Goal: Task Accomplishment & Management: Use online tool/utility

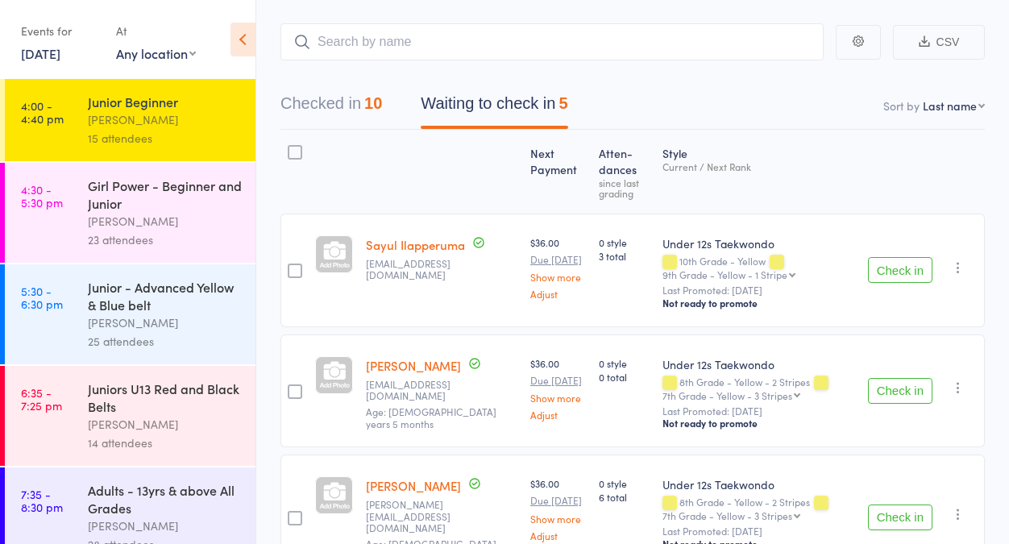
scroll to position [80, 0]
click at [219, 226] on div "[PERSON_NAME]" at bounding box center [165, 221] width 154 height 19
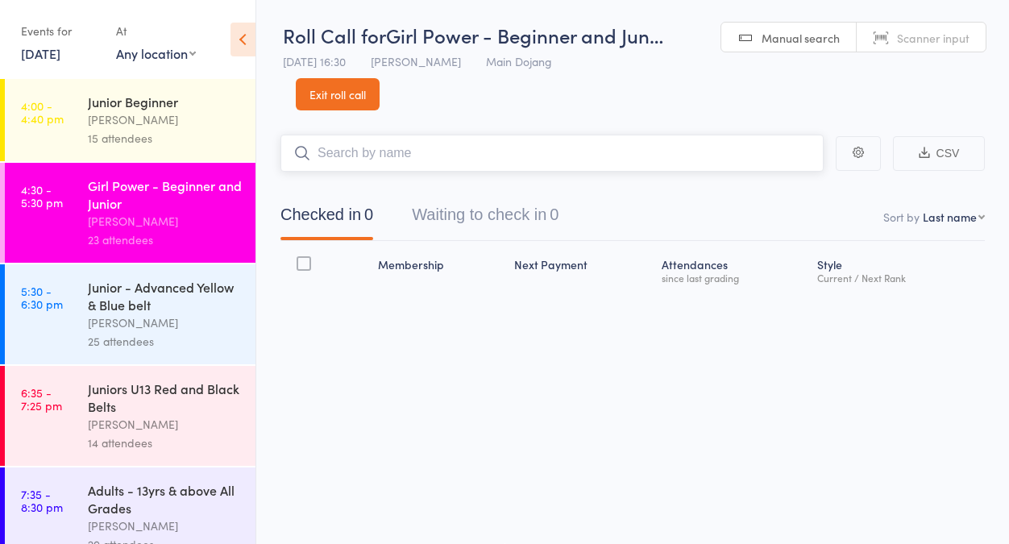
scroll to position [1, 0]
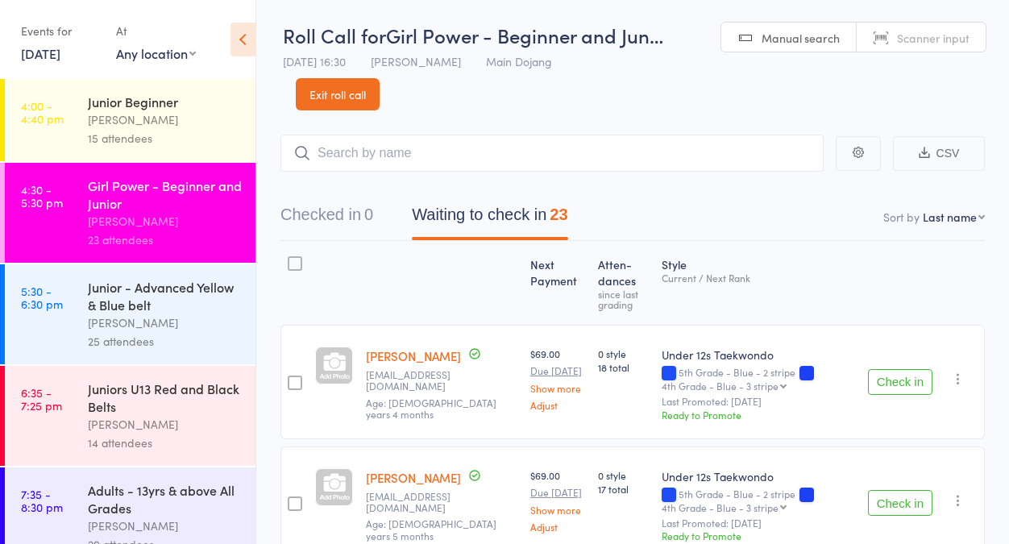
click at [895, 383] on button "Check in" at bounding box center [900, 382] width 64 height 26
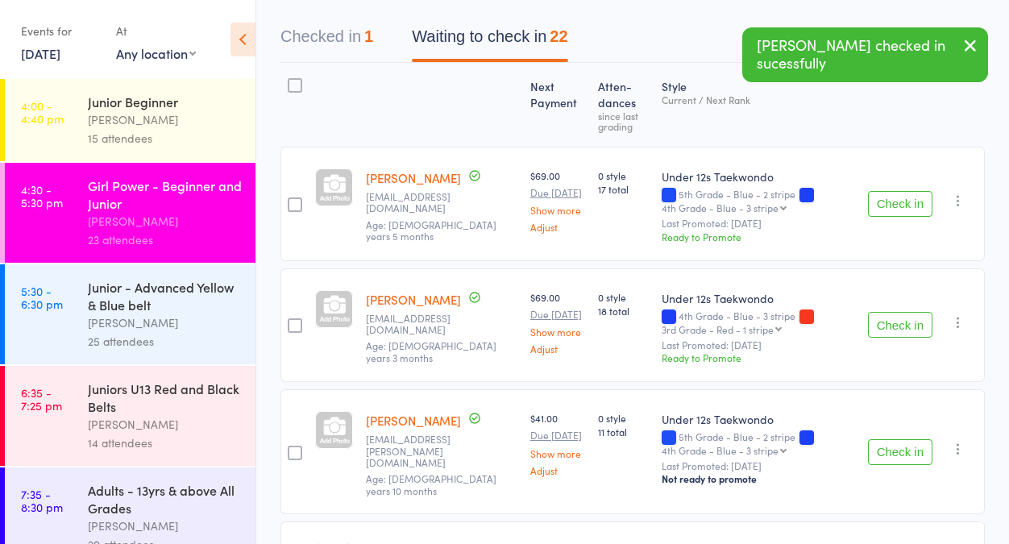
scroll to position [188, 0]
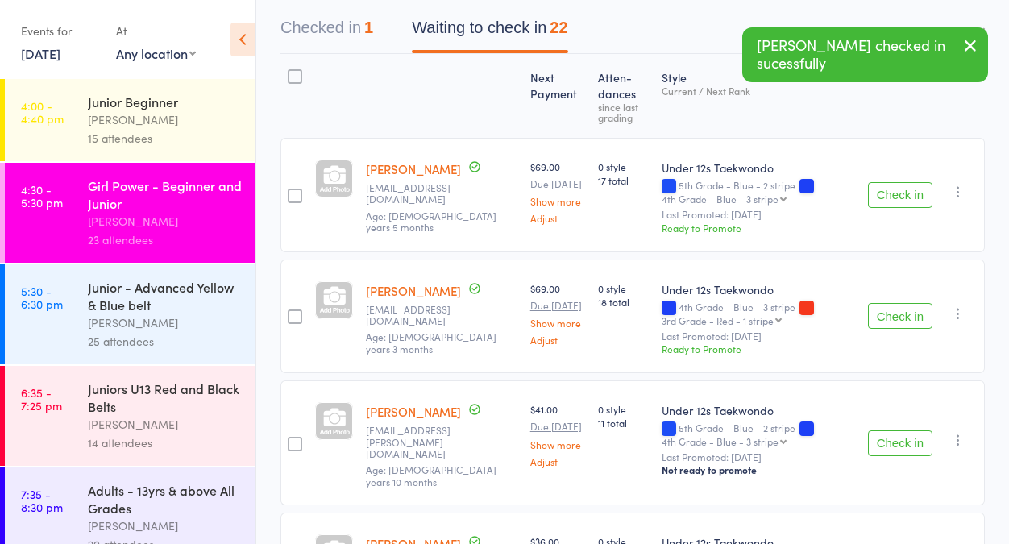
click at [899, 191] on button "Check in" at bounding box center [900, 195] width 64 height 26
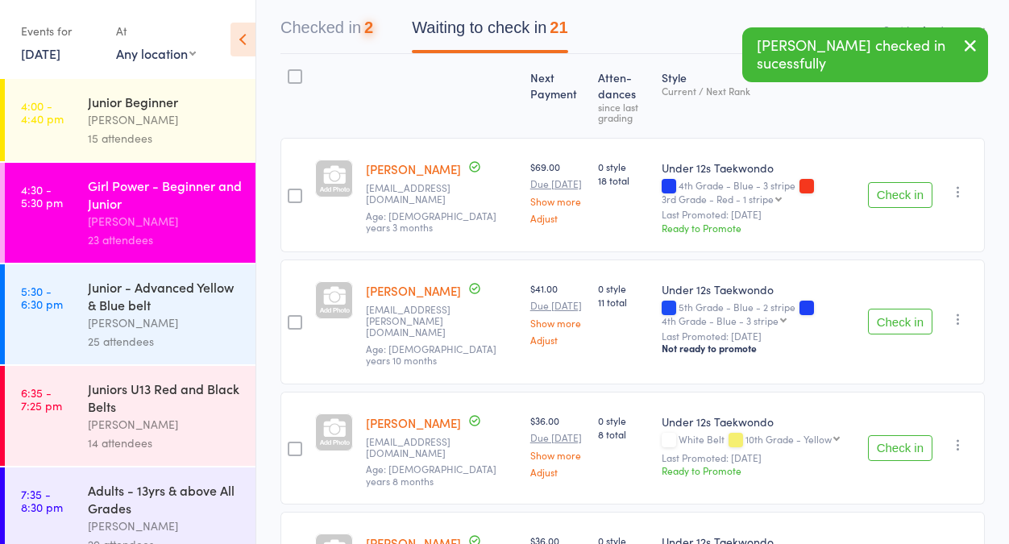
click at [897, 198] on button "Check in" at bounding box center [900, 195] width 64 height 26
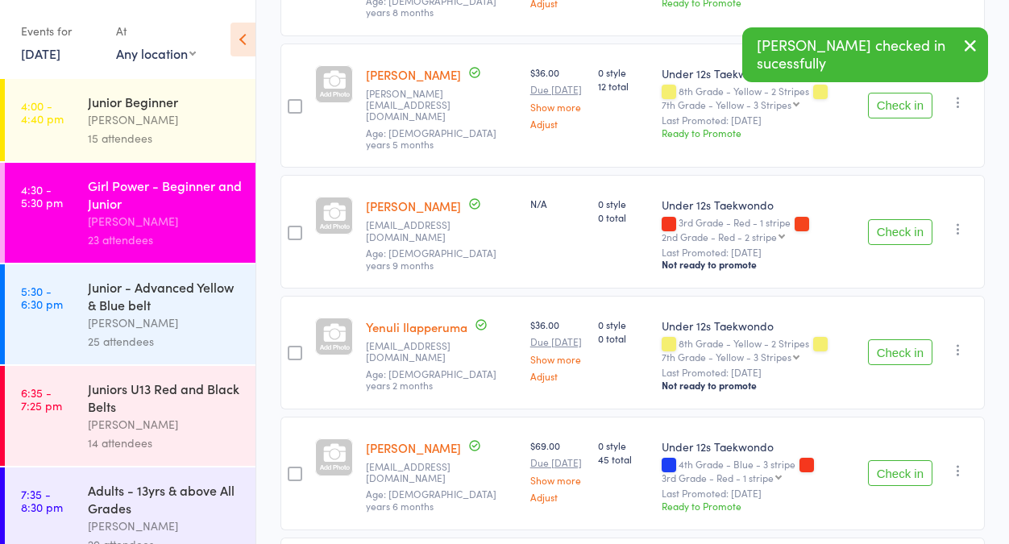
scroll to position [539, 0]
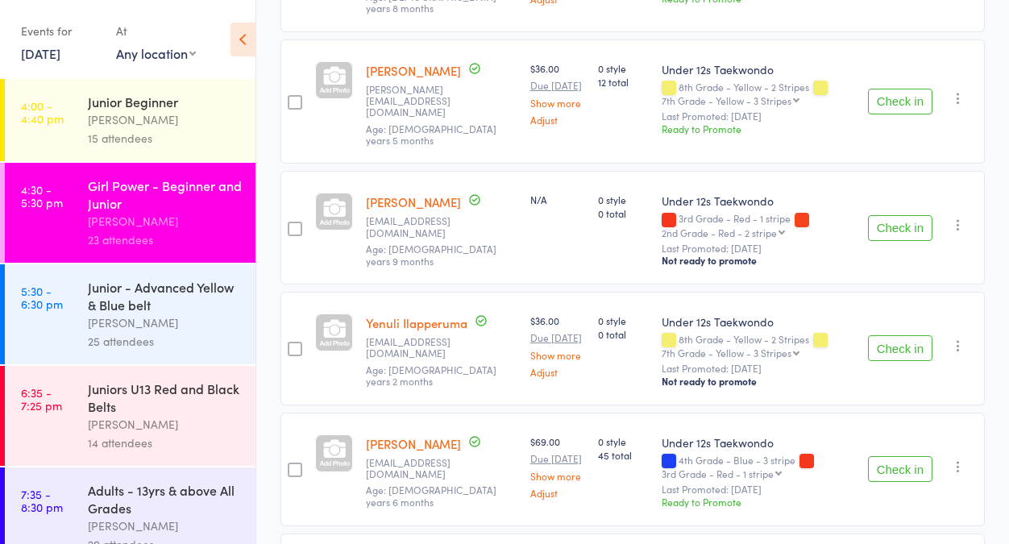
click at [895, 335] on button "Check in" at bounding box center [900, 348] width 64 height 26
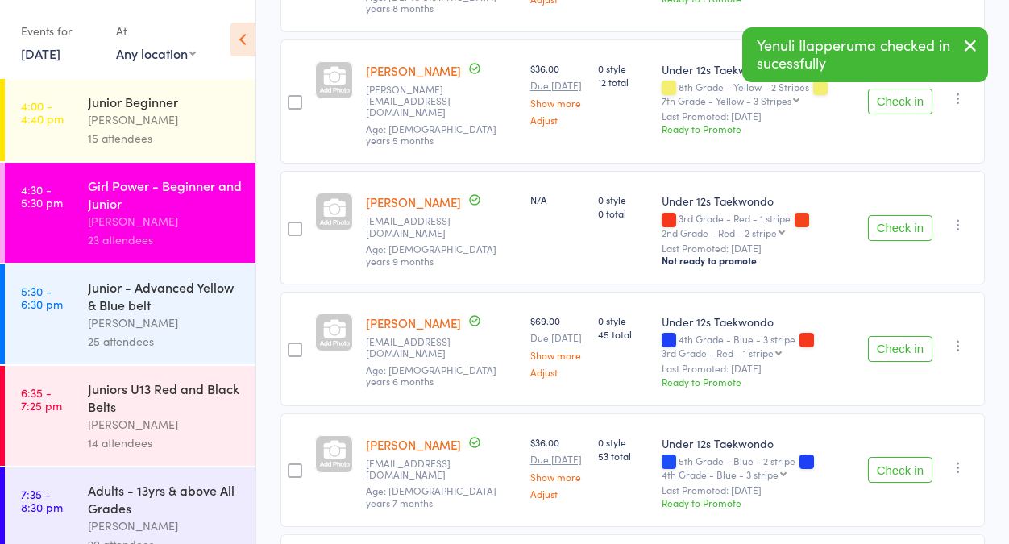
click at [957, 338] on icon "button" at bounding box center [958, 346] width 16 height 16
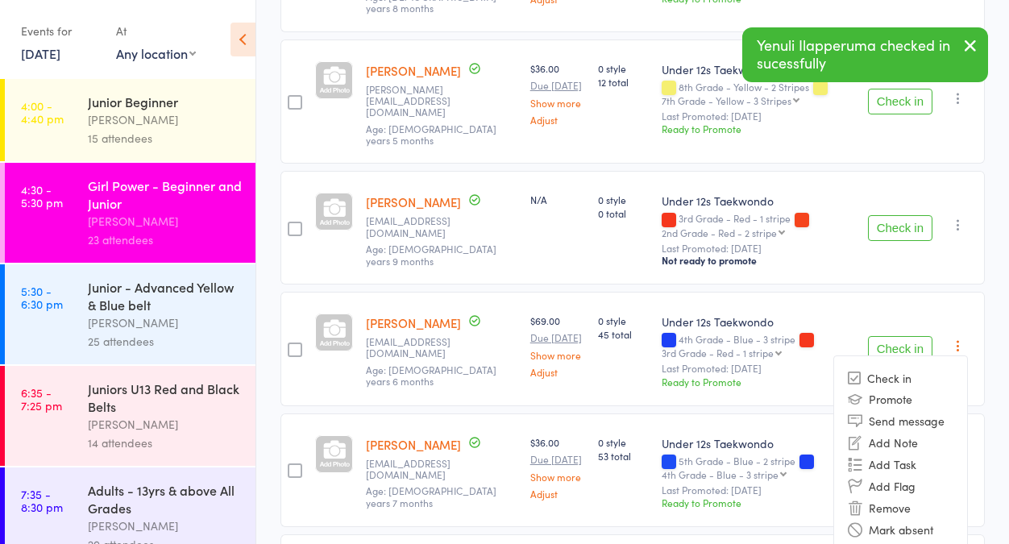
drag, startPoint x: 909, startPoint y: 493, endPoint x: 911, endPoint y: 485, distance: 8.4
click at [908, 518] on li "Mark absent" at bounding box center [900, 529] width 133 height 22
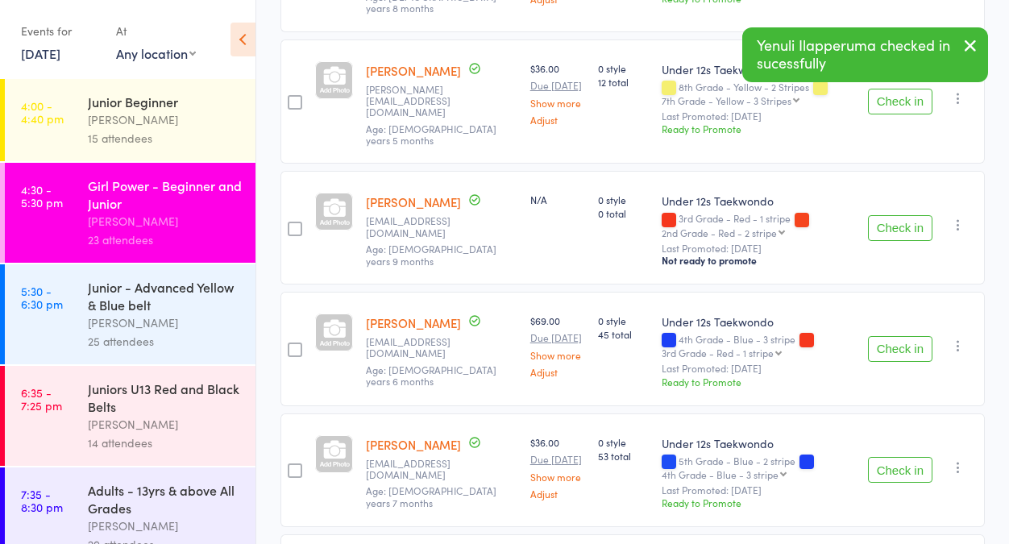
click at [908, 457] on button "Check in" at bounding box center [900, 470] width 64 height 26
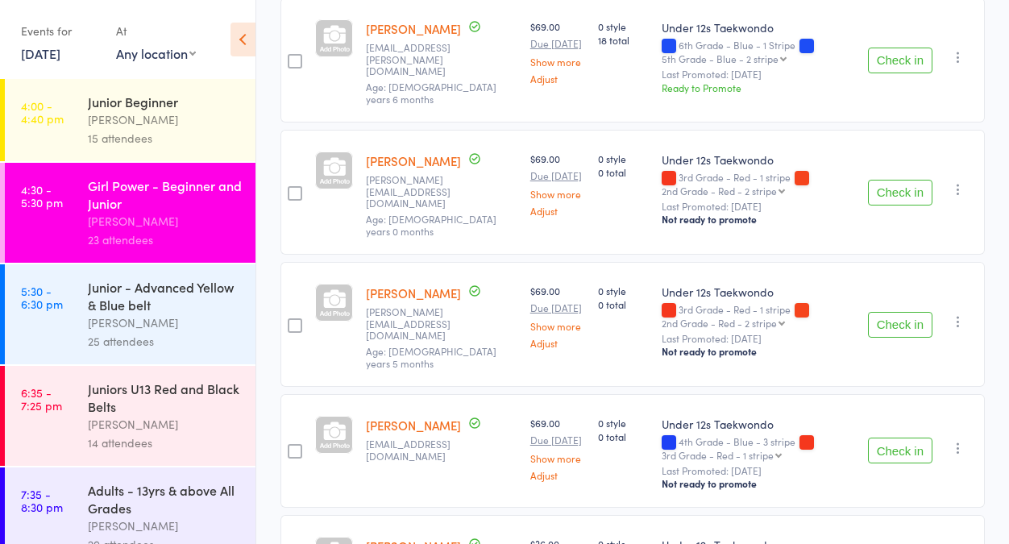
scroll to position [1131, 0]
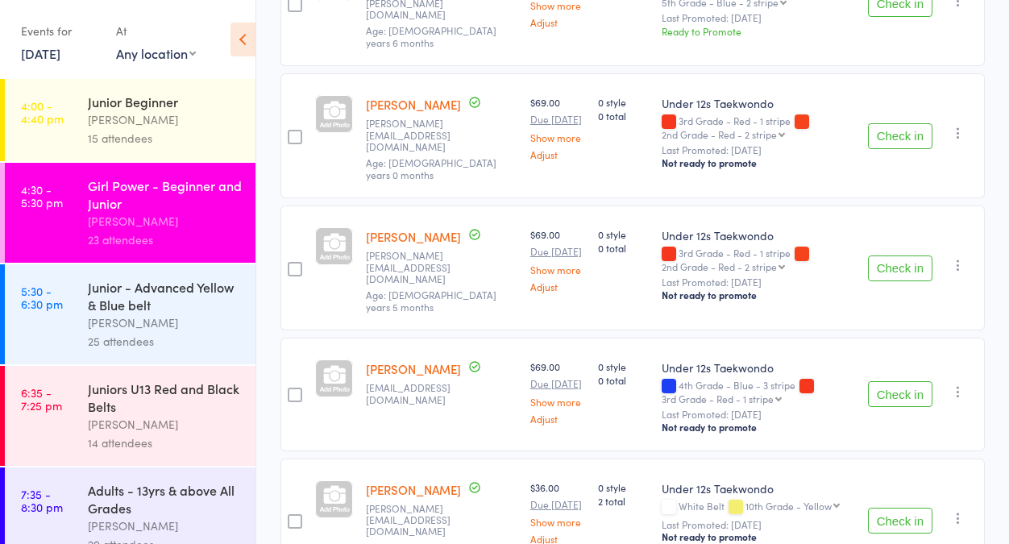
click at [897, 381] on button "Check in" at bounding box center [900, 394] width 64 height 26
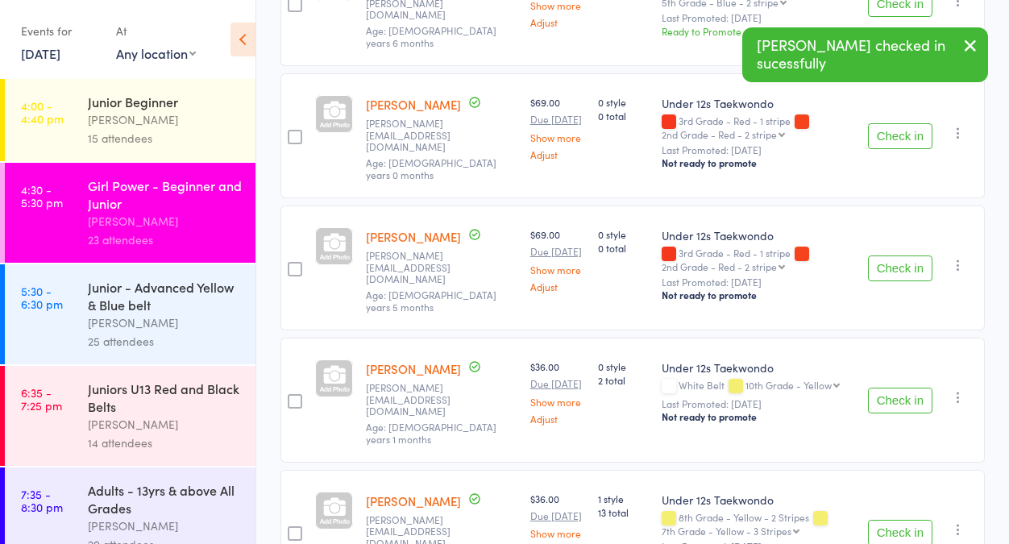
click at [899, 388] on button "Check in" at bounding box center [900, 401] width 64 height 26
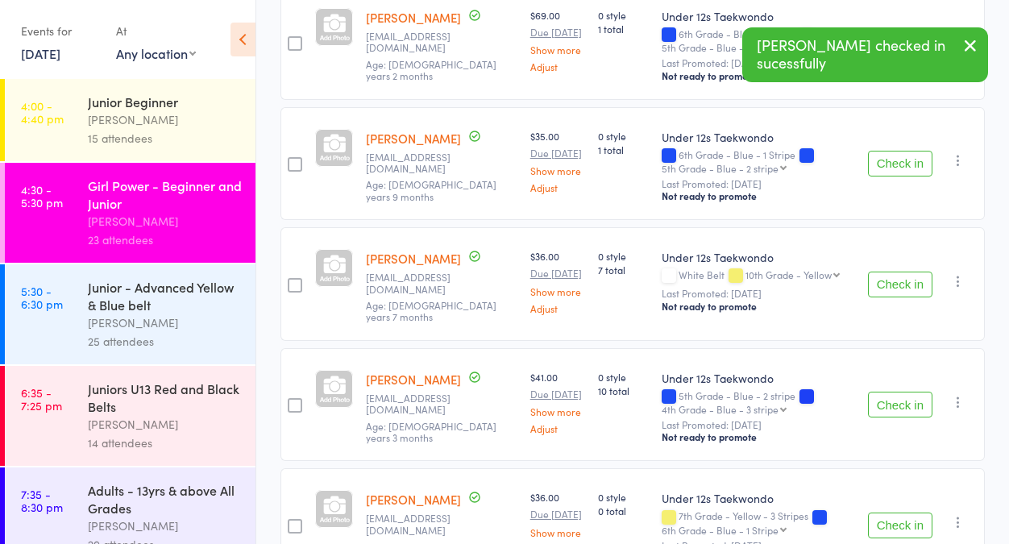
scroll to position [1625, 0]
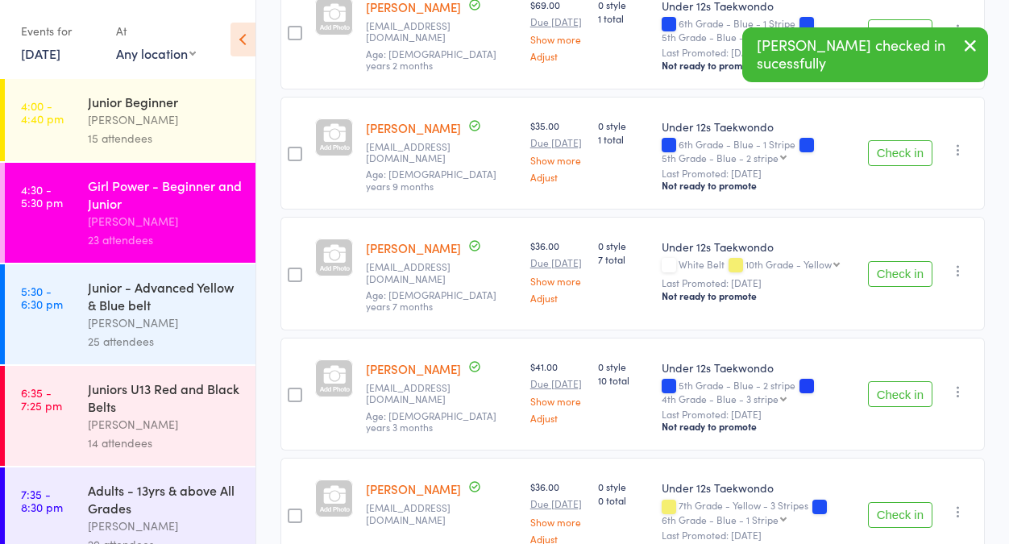
click at [904, 381] on button "Check in" at bounding box center [900, 394] width 64 height 26
click at [905, 381] on button "Check in" at bounding box center [900, 394] width 64 height 26
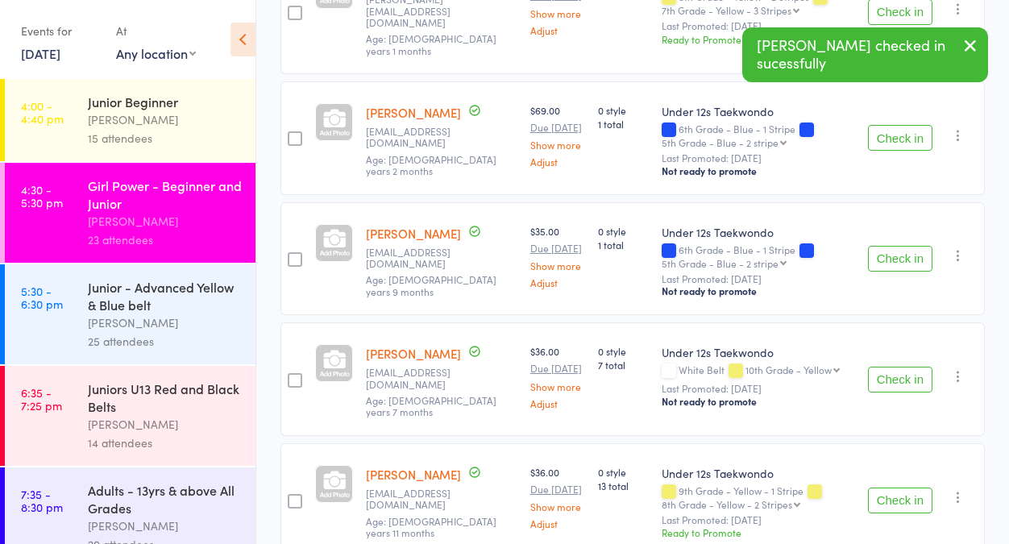
click at [885, 488] on button "Check in" at bounding box center [900, 501] width 64 height 26
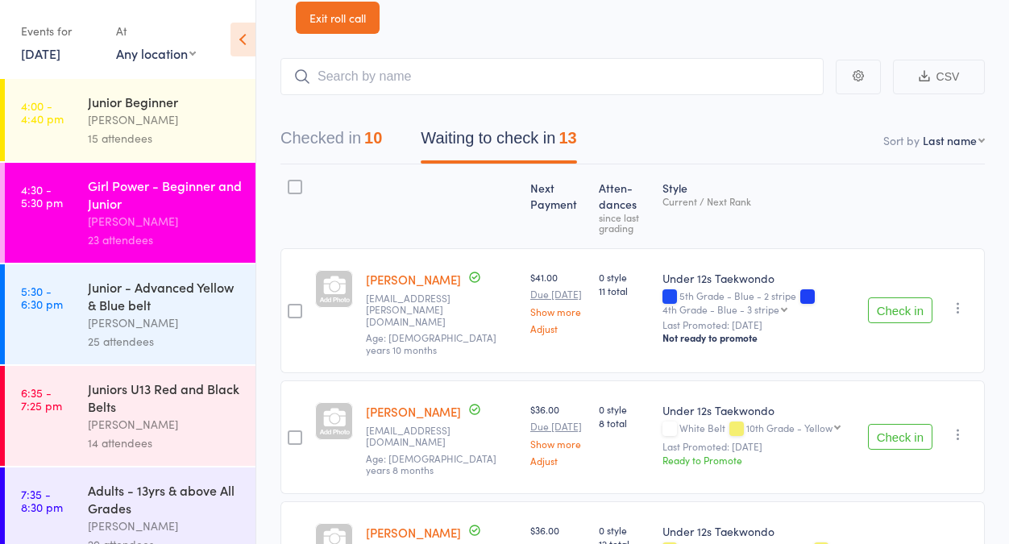
scroll to position [110, 0]
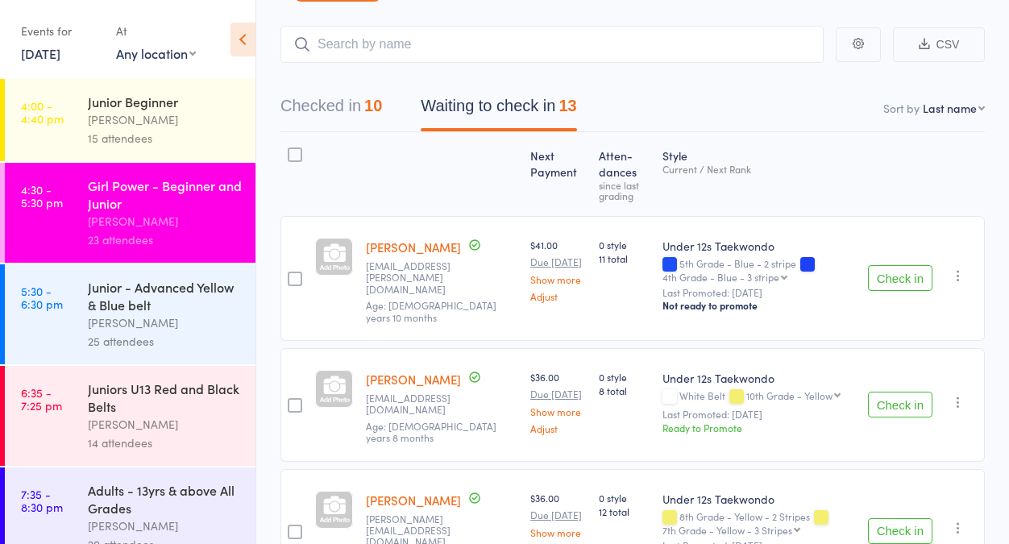
click at [897, 288] on div "Check in Check in Promote Send message Add Note Add Task Add Flag Remove Mark a…" at bounding box center [922, 278] width 123 height 125
click at [371, 46] on input "search" at bounding box center [551, 44] width 543 height 37
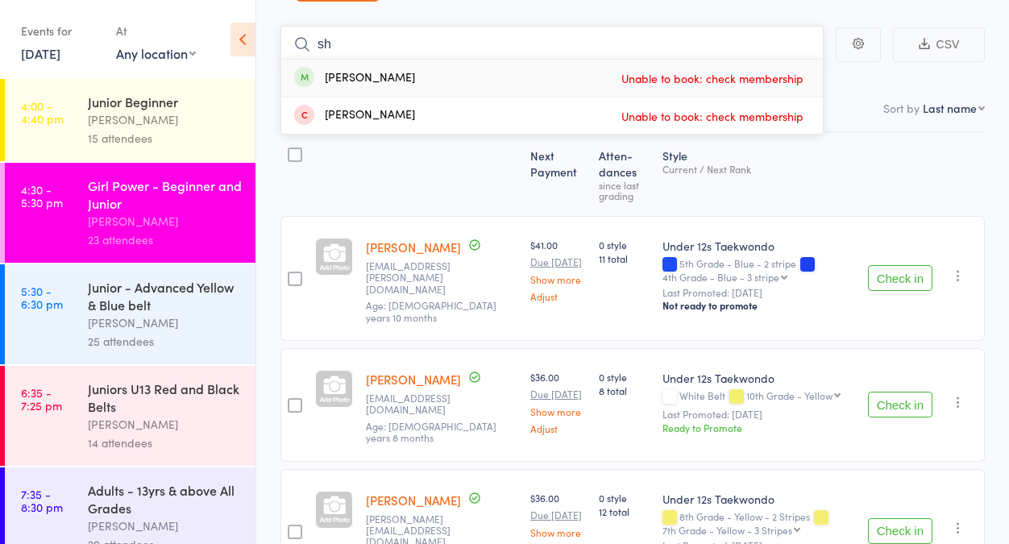
type input "s"
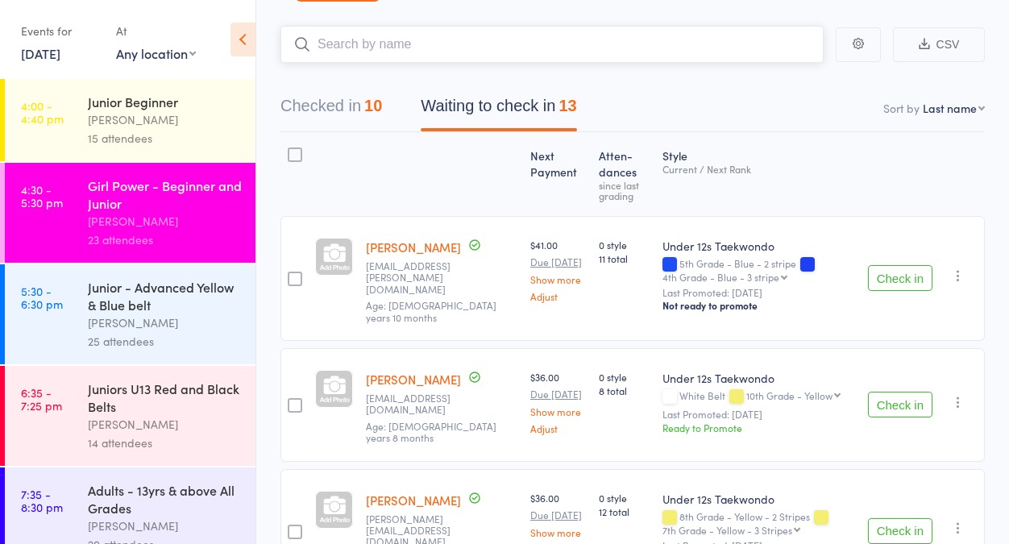
scroll to position [0, 0]
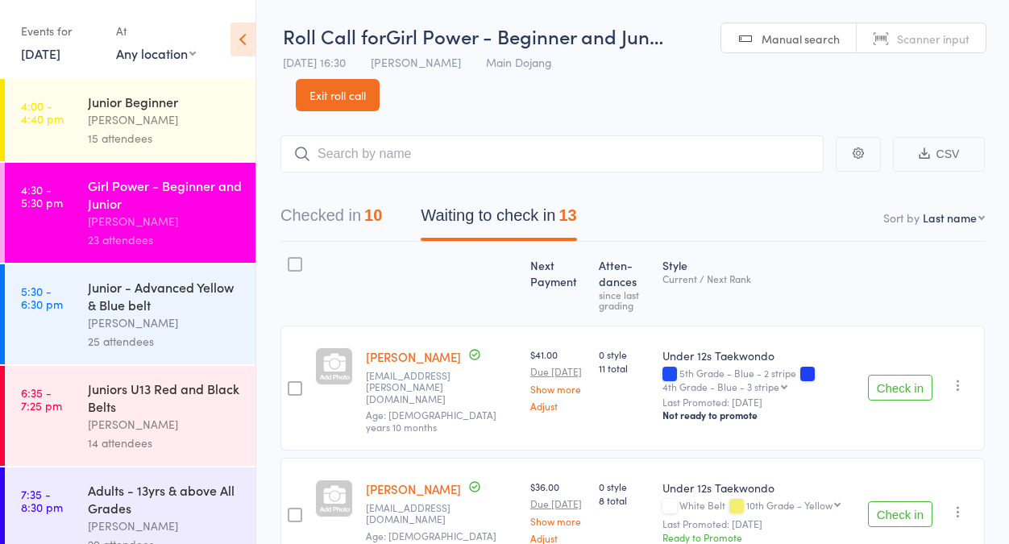
click at [333, 98] on link "Exit roll call" at bounding box center [338, 95] width 84 height 32
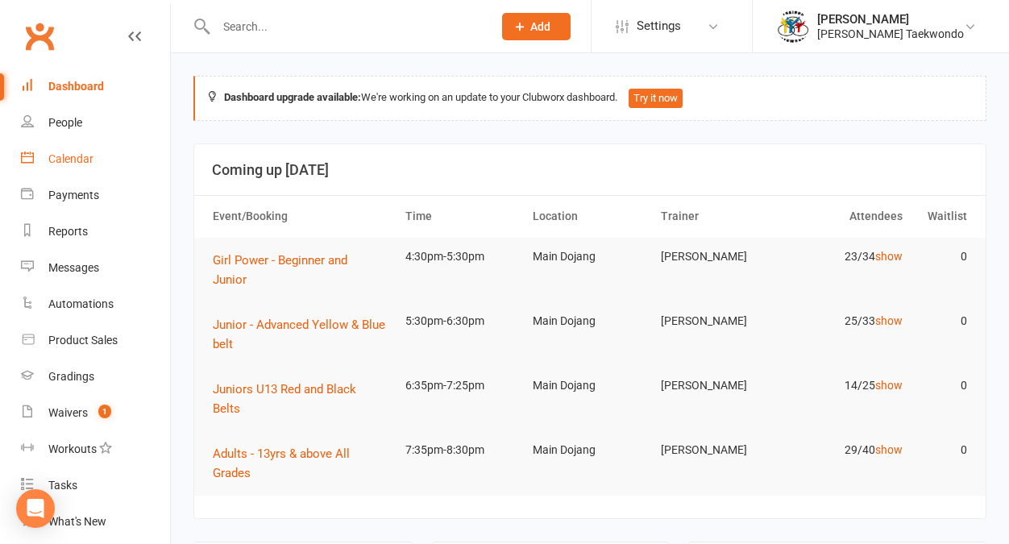
click at [77, 160] on div "Calendar" at bounding box center [70, 158] width 45 height 13
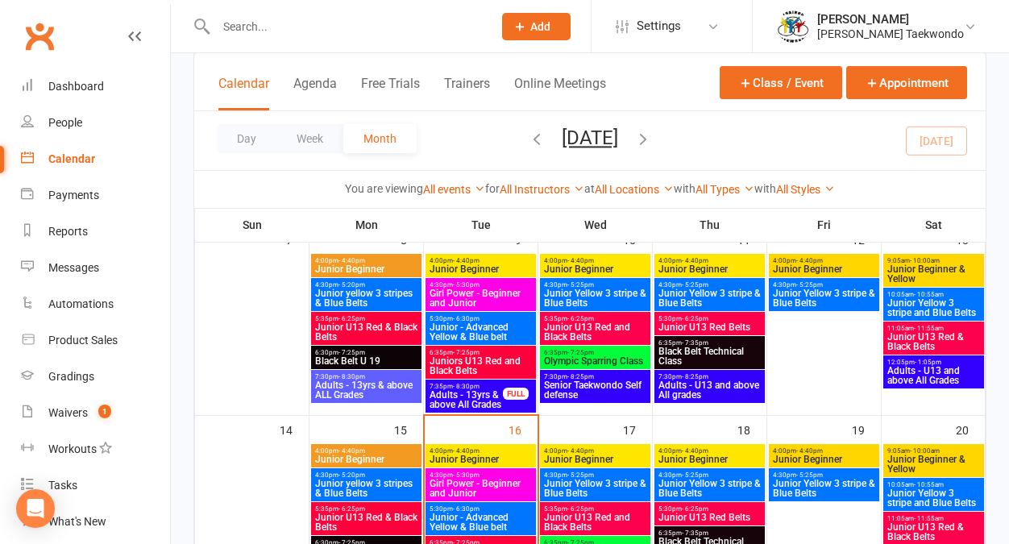
scroll to position [344, 0]
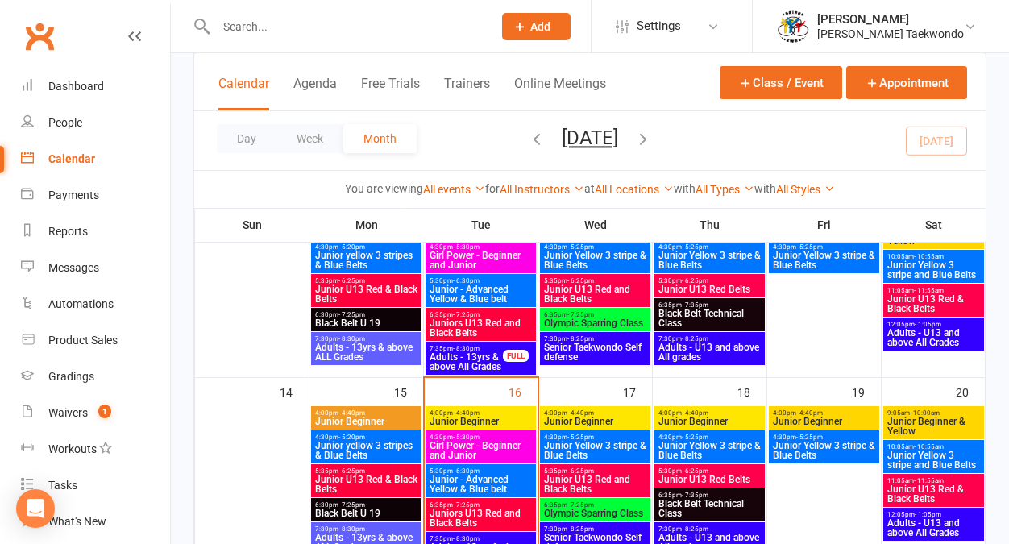
click at [478, 444] on span "Girl Power - Beginner and Junior" at bounding box center [481, 450] width 104 height 19
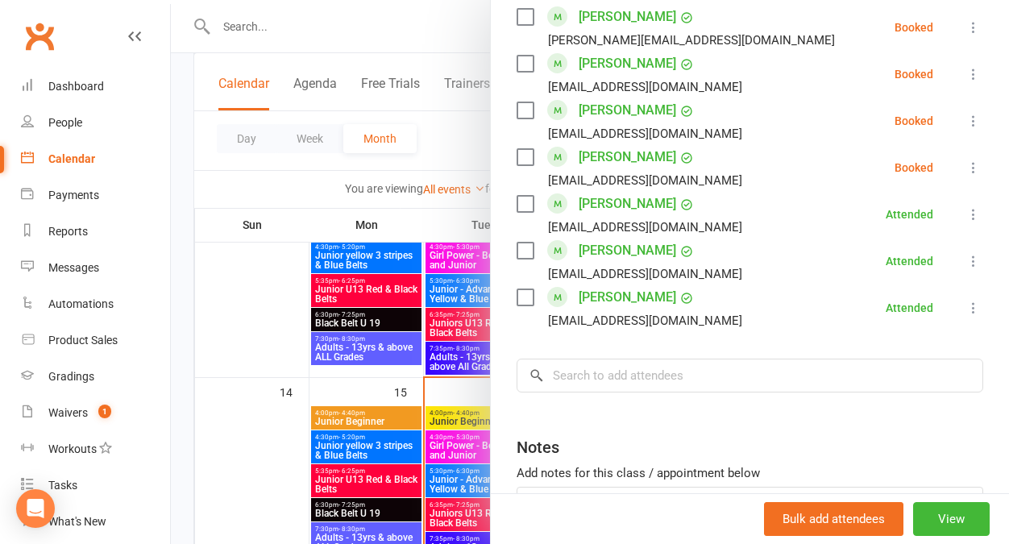
scroll to position [1172, 0]
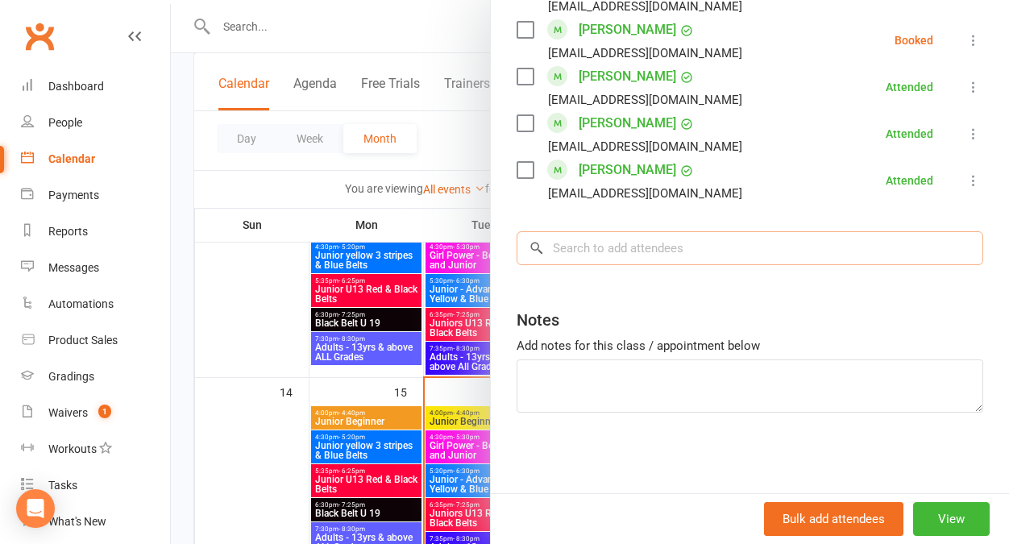
click at [580, 250] on input "search" at bounding box center [750, 248] width 467 height 34
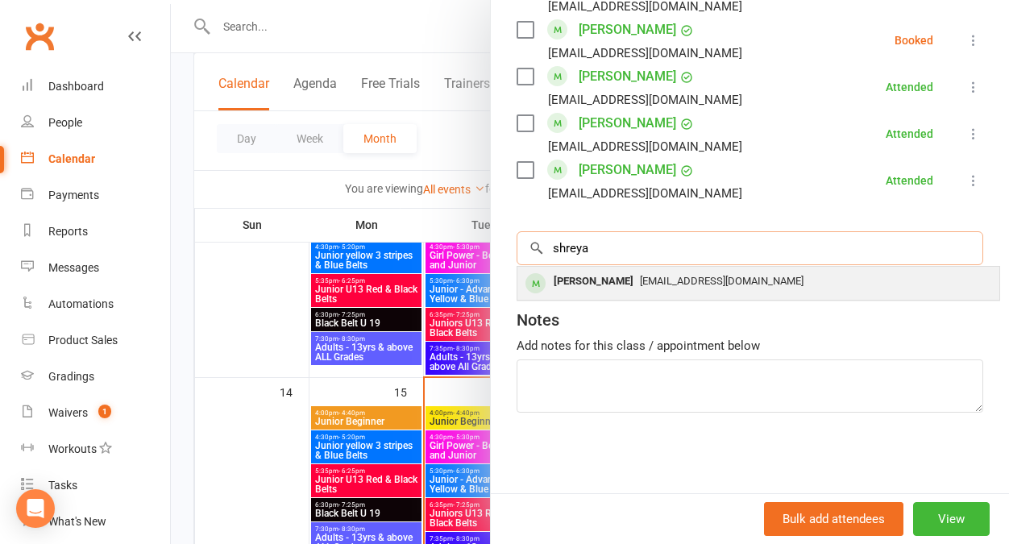
type input "shreya"
click at [588, 276] on div "shreya sinju" at bounding box center [593, 281] width 93 height 23
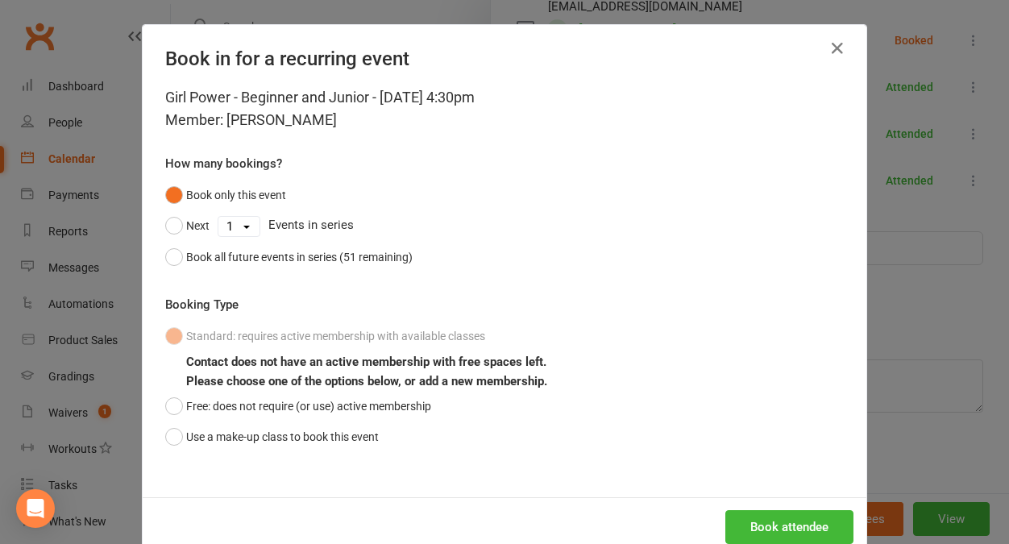
drag, startPoint x: 171, startPoint y: 438, endPoint x: 1007, endPoint y: 417, distance: 836.8
click at [188, 428] on button "Use a make-up class to book this event" at bounding box center [272, 436] width 214 height 31
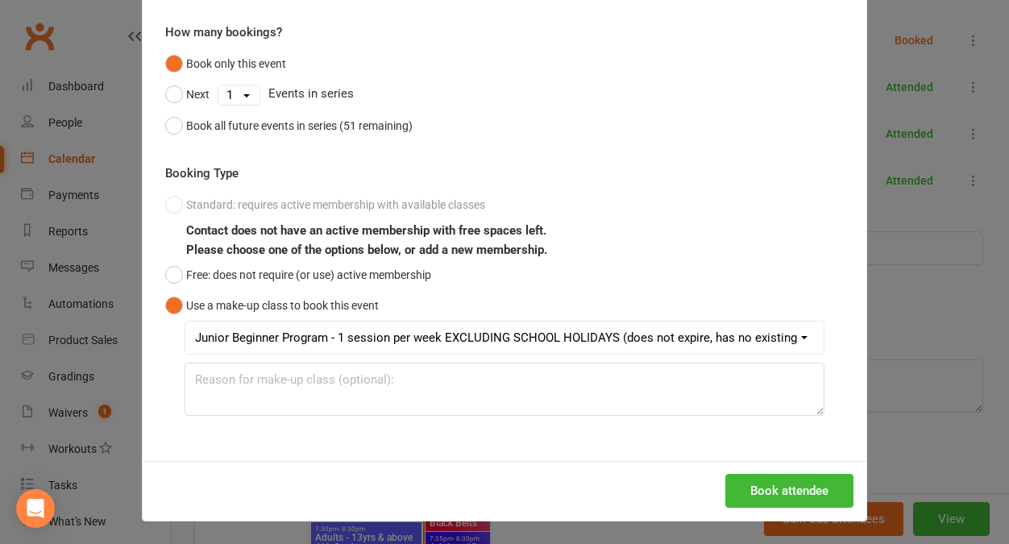
scroll to position [131, 0]
click at [767, 497] on button "Book attendee" at bounding box center [789, 491] width 128 height 34
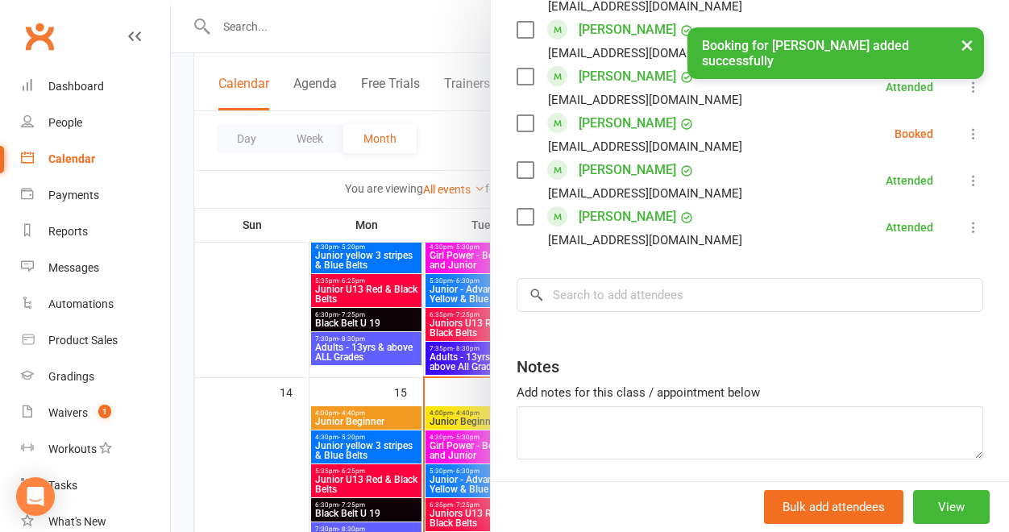
click at [965, 131] on icon at bounding box center [973, 134] width 16 height 16
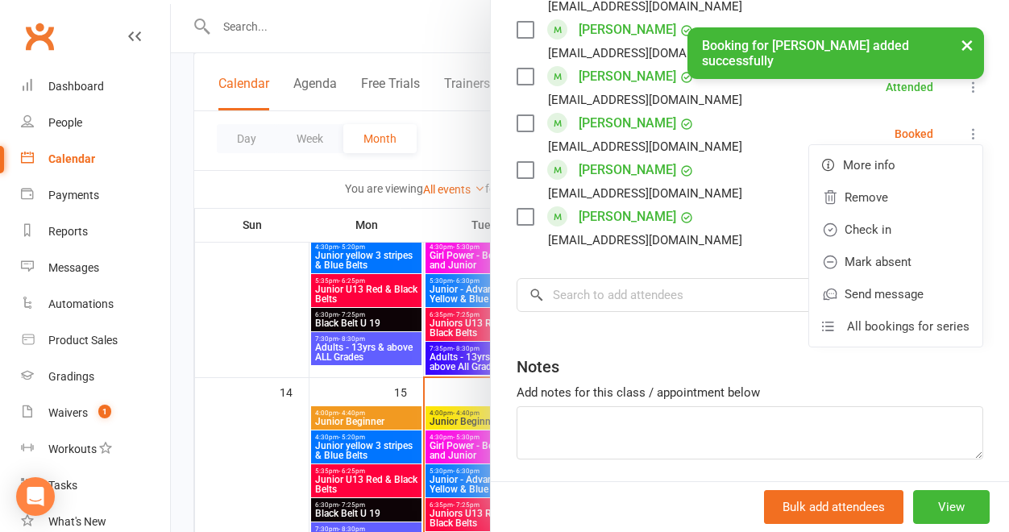
drag, startPoint x: 870, startPoint y: 234, endPoint x: 941, endPoint y: 254, distance: 73.7
click at [870, 234] on link "Check in" at bounding box center [895, 230] width 173 height 32
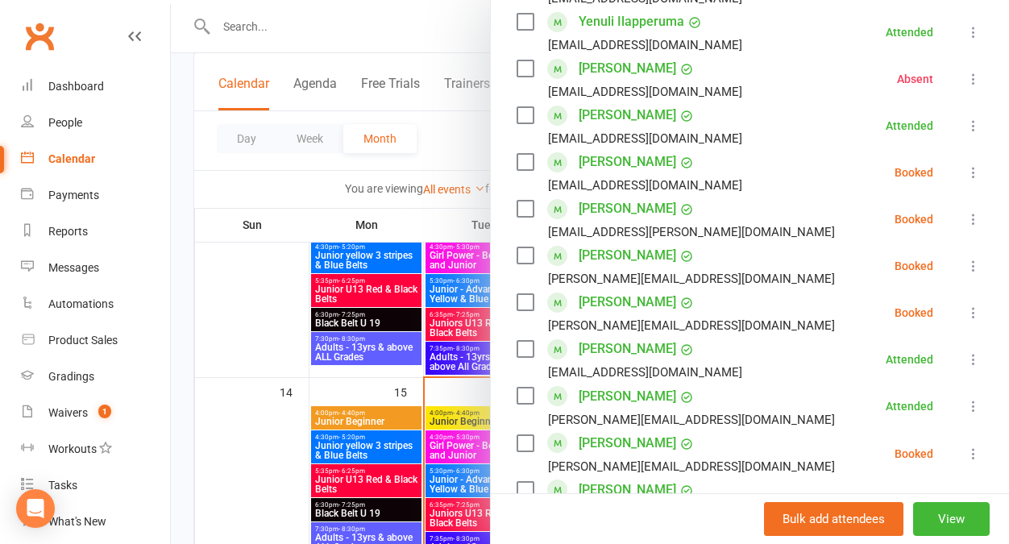
scroll to position [611, 0]
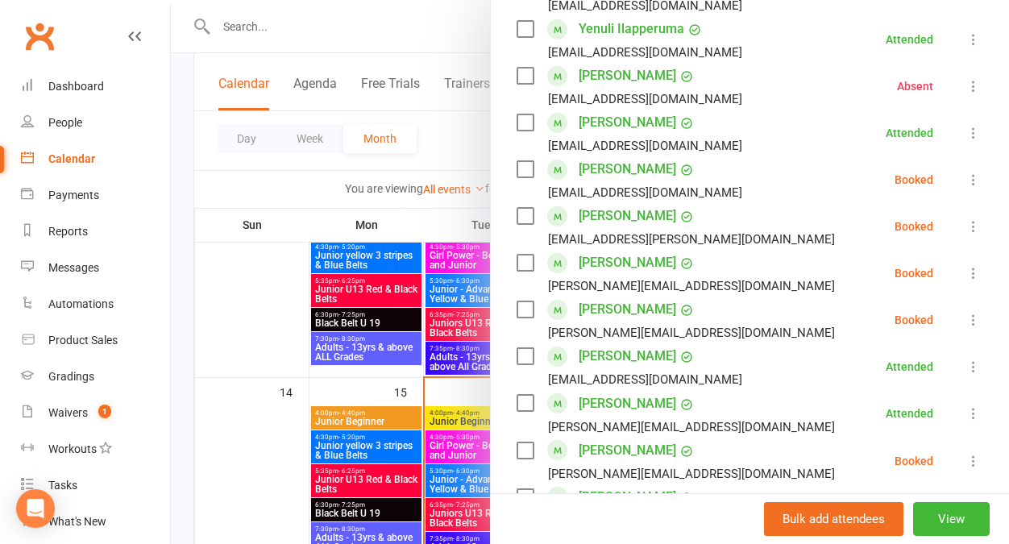
click at [596, 263] on link "Charlotte Lee" at bounding box center [628, 263] width 98 height 26
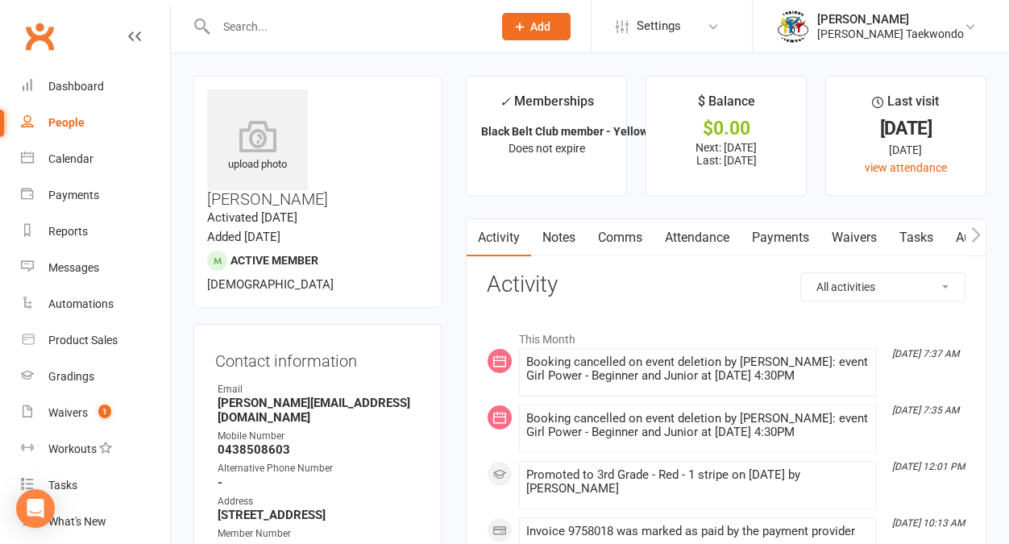
click at [711, 236] on link "Attendance" at bounding box center [697, 237] width 87 height 37
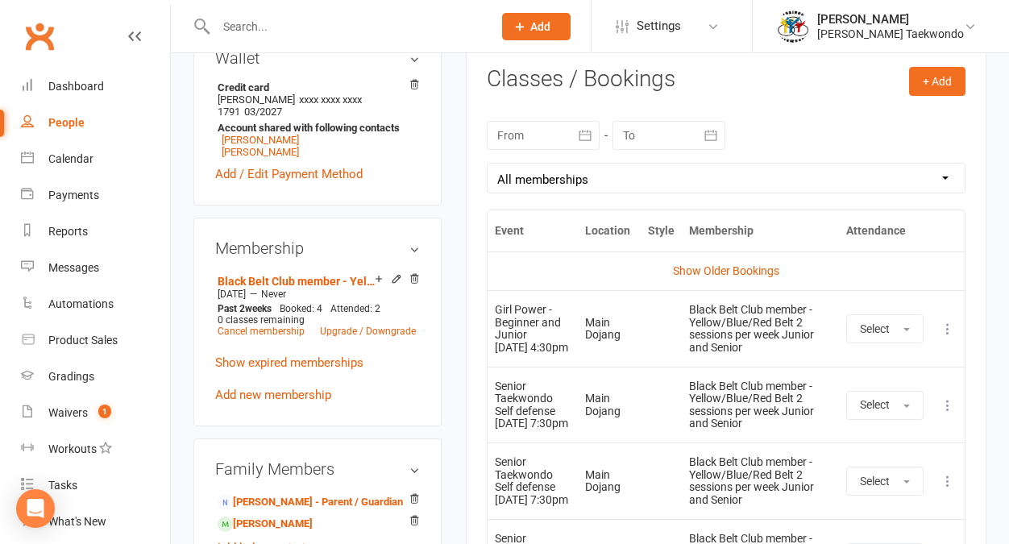
scroll to position [741, 0]
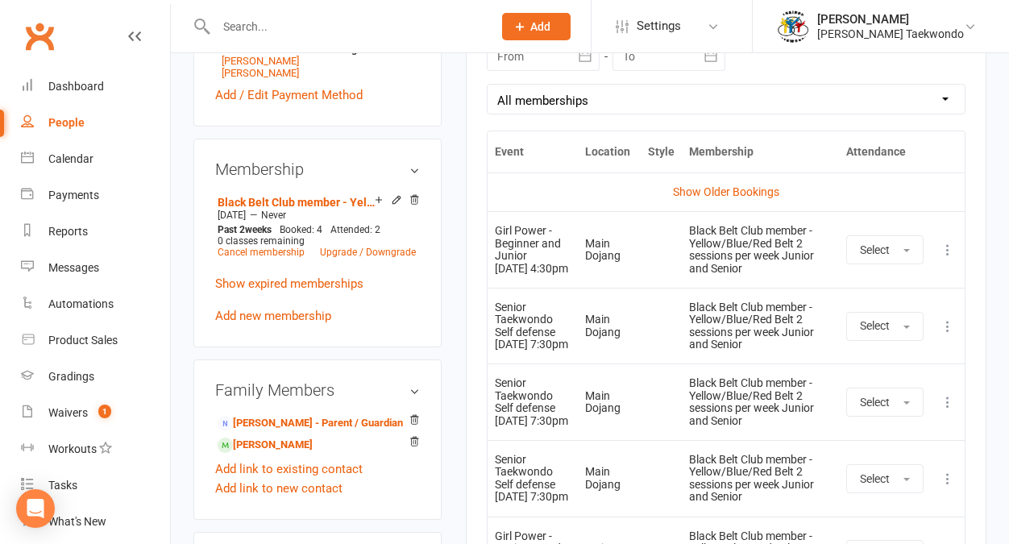
click at [942, 247] on icon at bounding box center [948, 250] width 16 height 16
click at [891, 345] on link "Remove booking" at bounding box center [877, 346] width 160 height 32
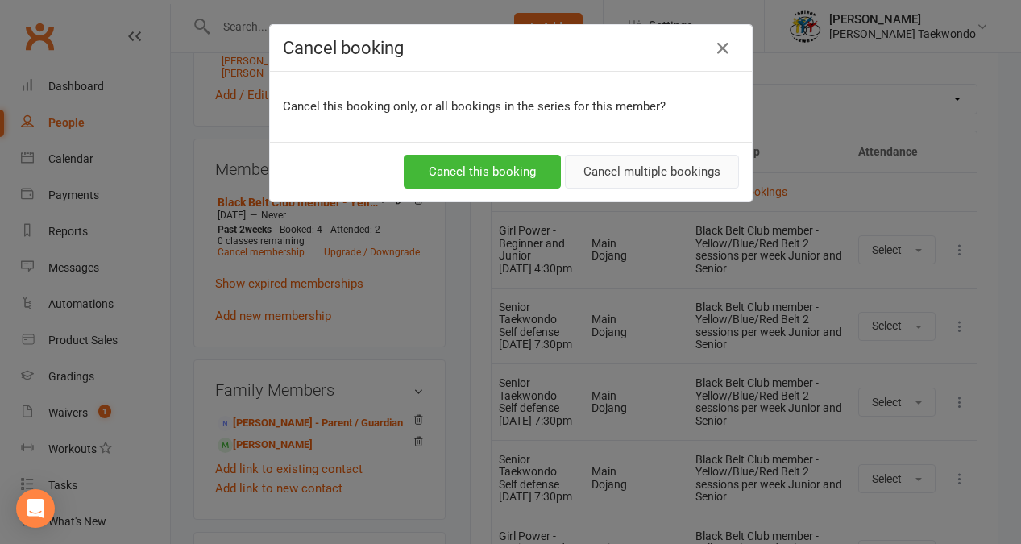
click at [652, 168] on button "Cancel multiple bookings" at bounding box center [652, 172] width 174 height 34
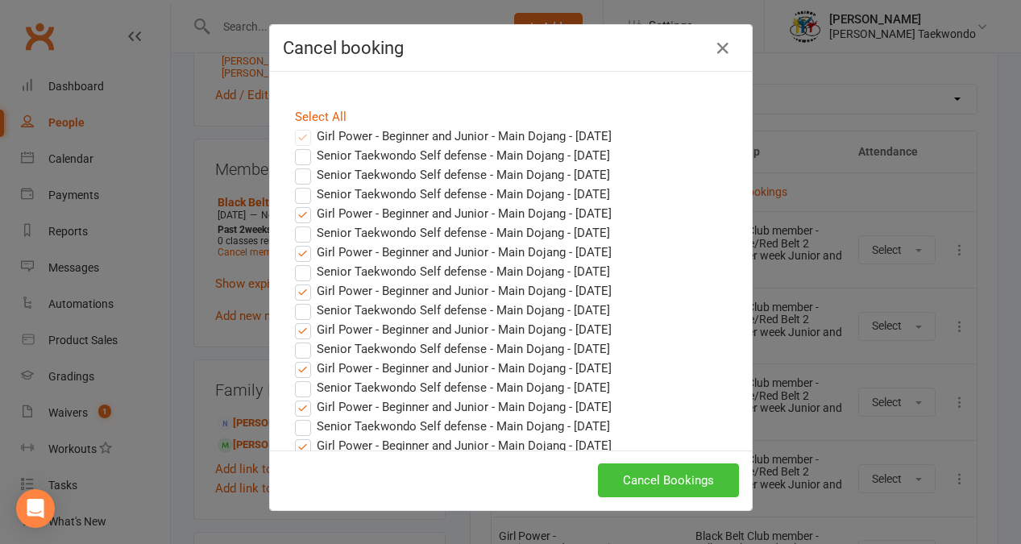
click at [658, 480] on button "Cancel Bookings" at bounding box center [668, 480] width 141 height 34
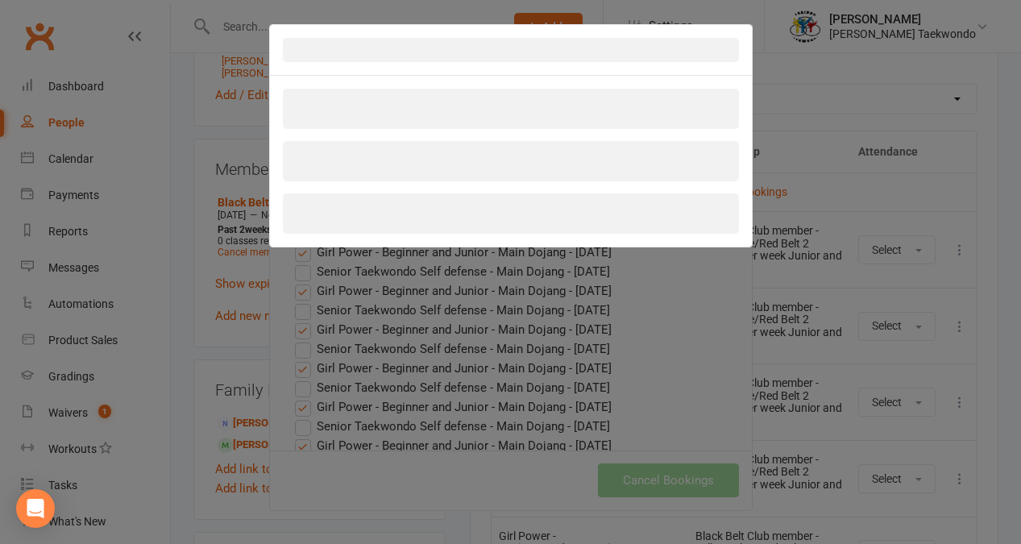
click at [250, 401] on div at bounding box center [510, 272] width 1021 height 544
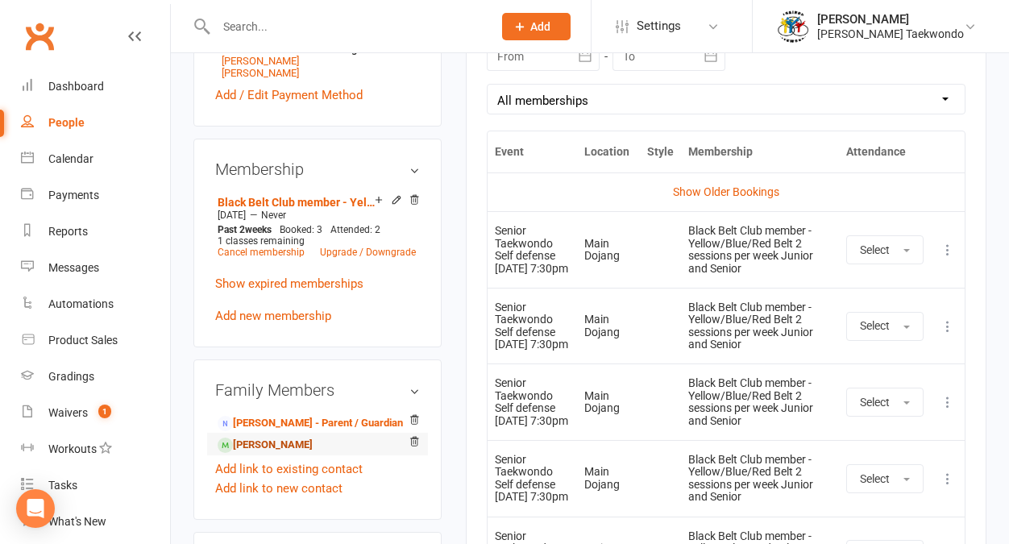
click at [311, 437] on link "Isabella Lee - Sibling" at bounding box center [265, 445] width 95 height 17
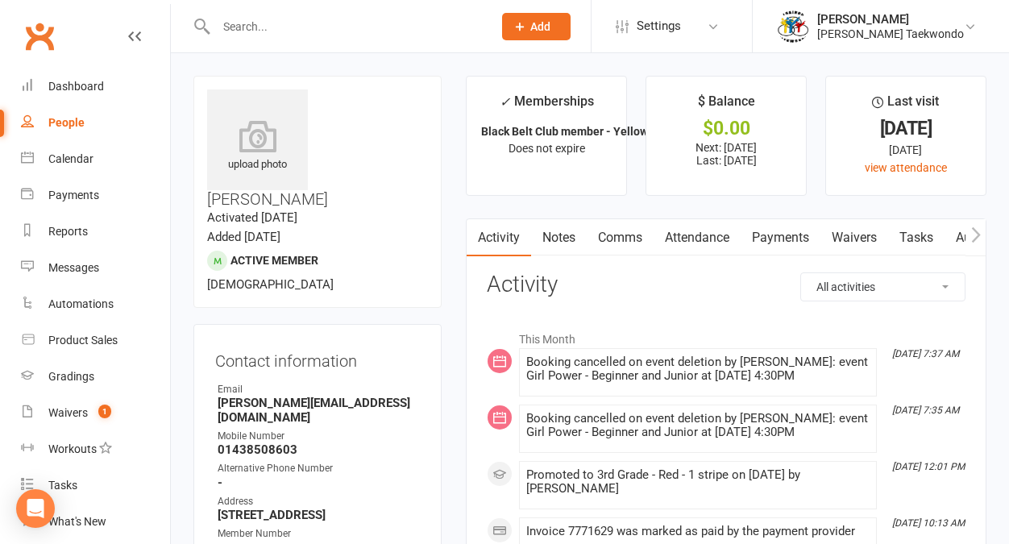
click at [719, 237] on link "Attendance" at bounding box center [697, 237] width 87 height 37
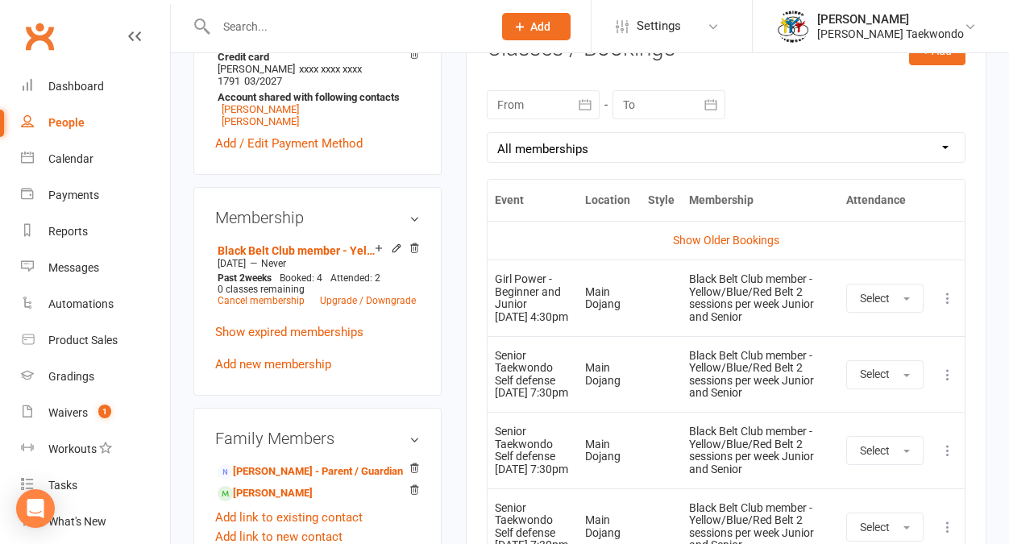
scroll to position [695, 0]
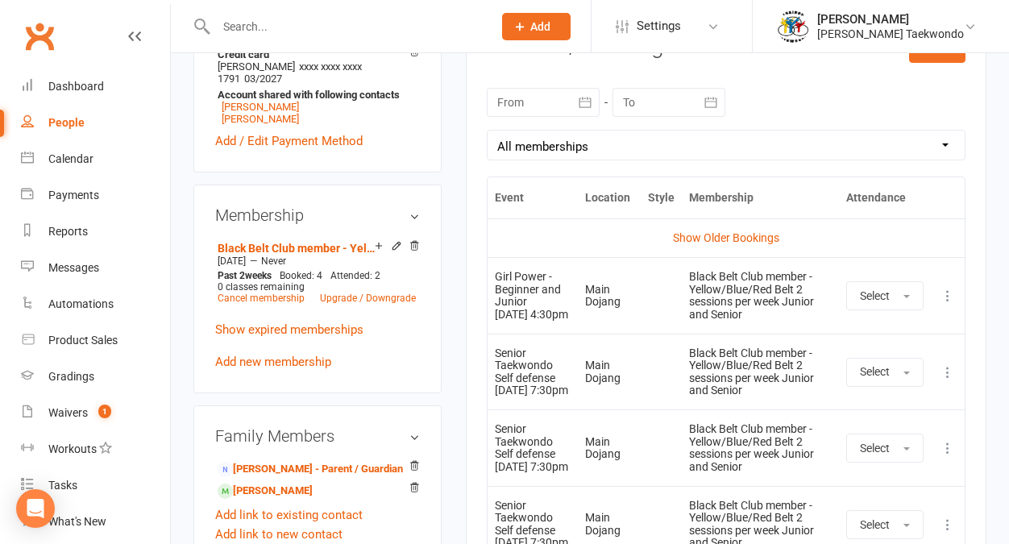
click at [946, 298] on icon at bounding box center [948, 296] width 16 height 16
click at [884, 396] on link "Remove booking" at bounding box center [877, 392] width 160 height 32
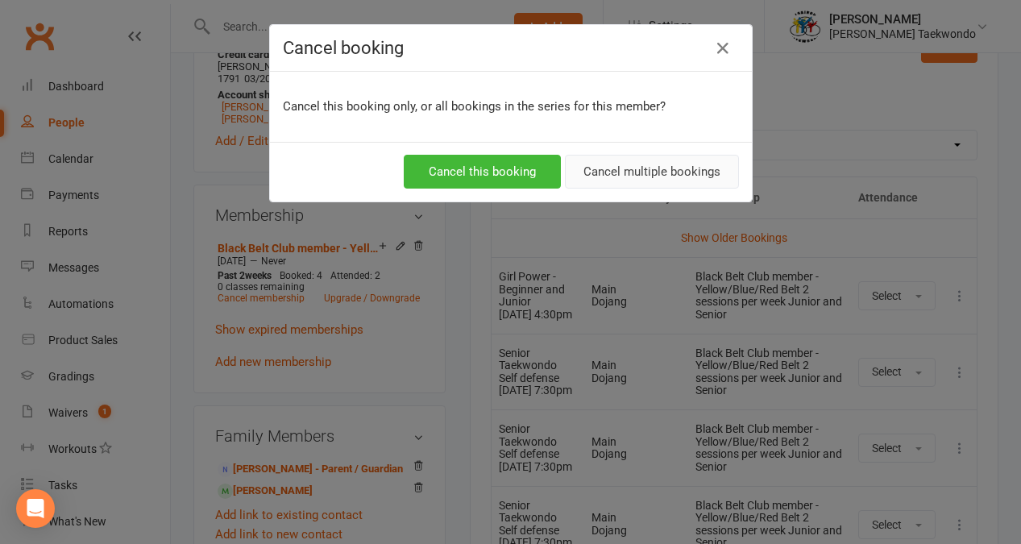
click at [633, 168] on button "Cancel multiple bookings" at bounding box center [652, 172] width 174 height 34
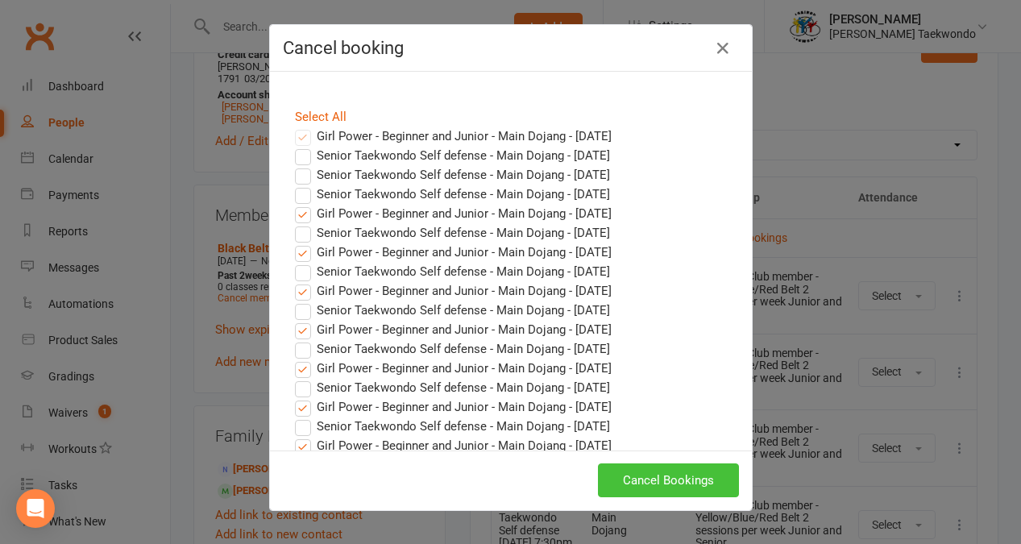
click at [638, 471] on button "Cancel Bookings" at bounding box center [668, 480] width 141 height 34
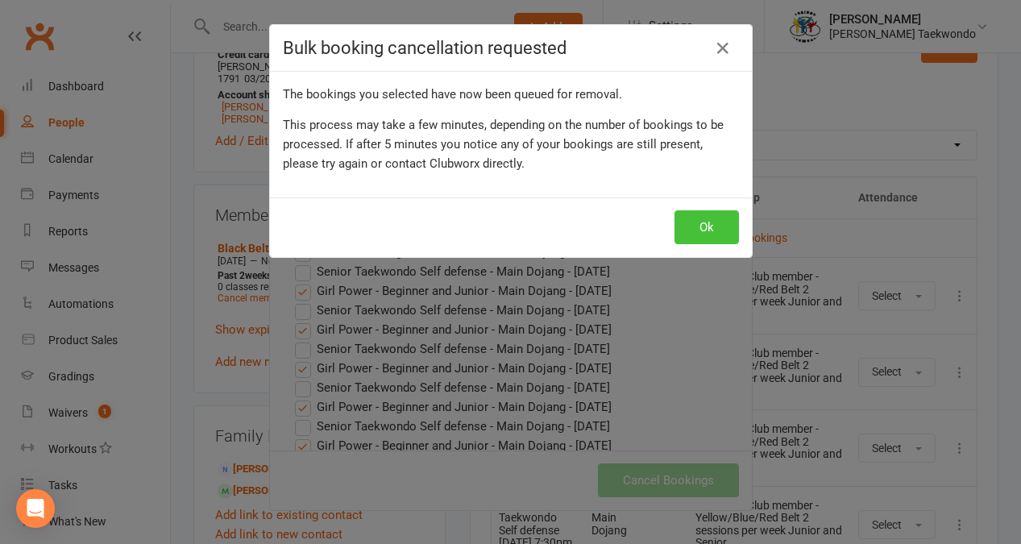
click at [694, 230] on button "Ok" at bounding box center [707, 227] width 64 height 34
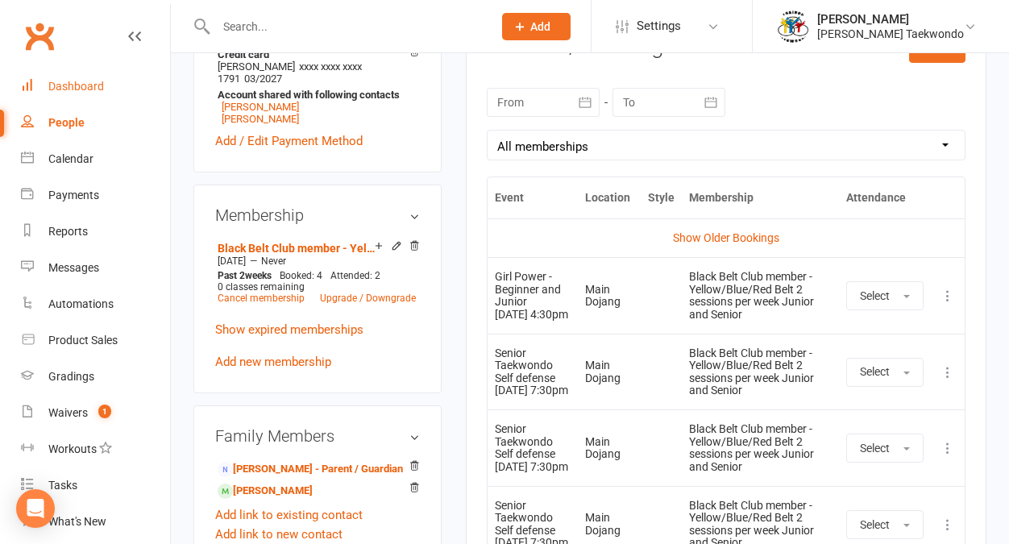
click at [89, 89] on div "Dashboard" at bounding box center [76, 86] width 56 height 13
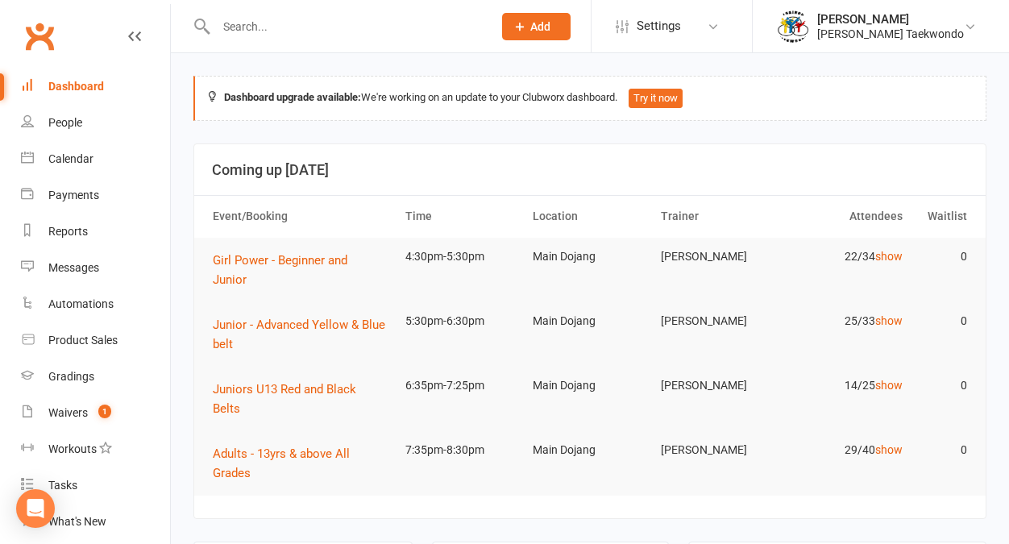
drag, startPoint x: 85, startPoint y: 159, endPoint x: 214, endPoint y: 170, distance: 129.4
click at [94, 158] on link "Calendar" at bounding box center [95, 159] width 149 height 36
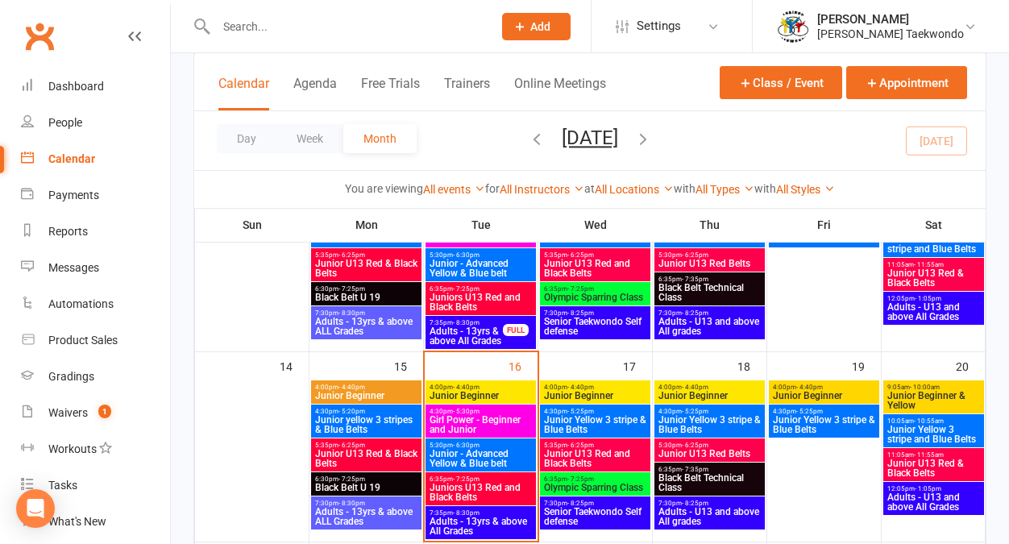
scroll to position [444, 0]
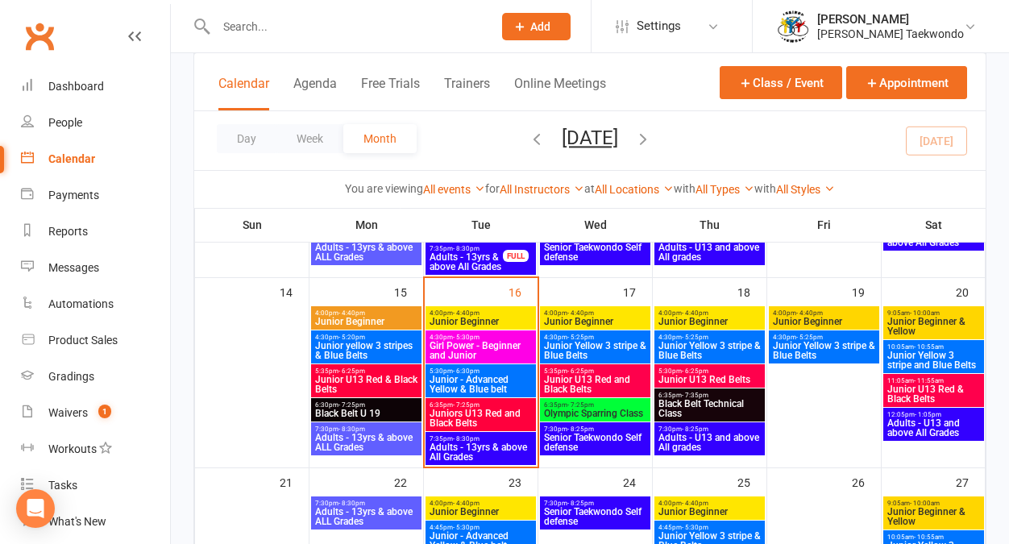
click at [482, 347] on span "Girl Power - Beginner and Junior" at bounding box center [481, 350] width 104 height 19
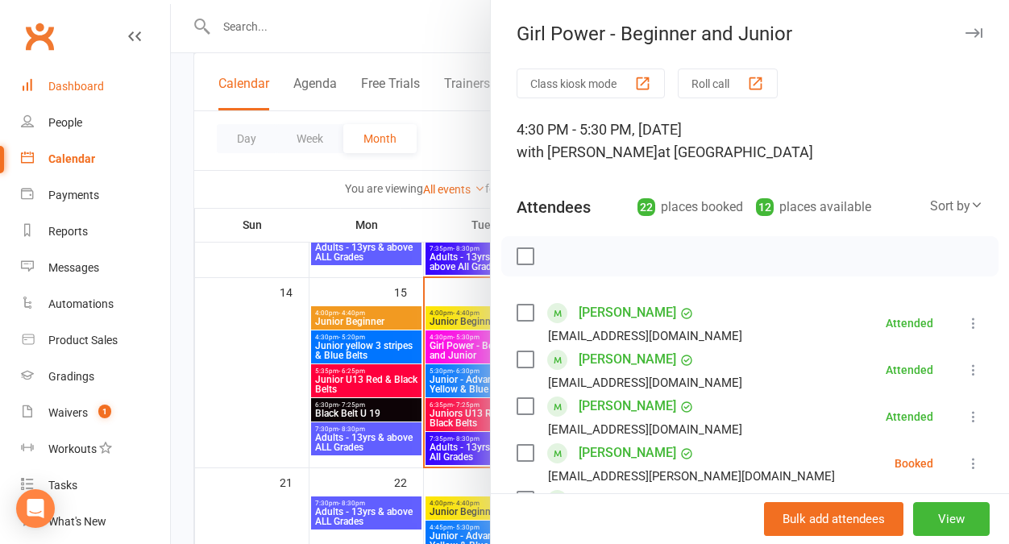
drag, startPoint x: 77, startPoint y: 83, endPoint x: 89, endPoint y: 83, distance: 11.3
click at [78, 83] on div "Dashboard" at bounding box center [76, 86] width 56 height 13
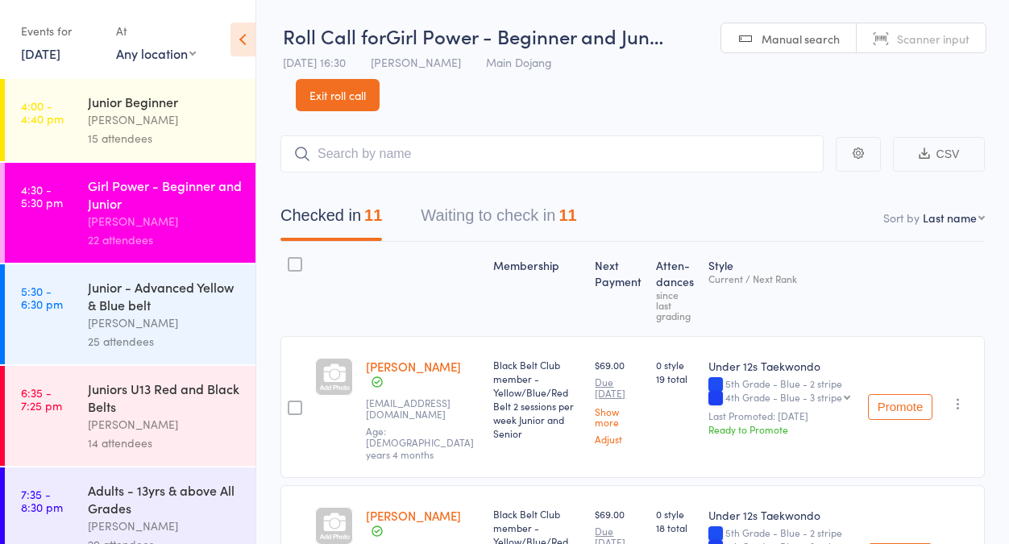
click at [511, 218] on button "Waiting to check in 11" at bounding box center [499, 219] width 156 height 43
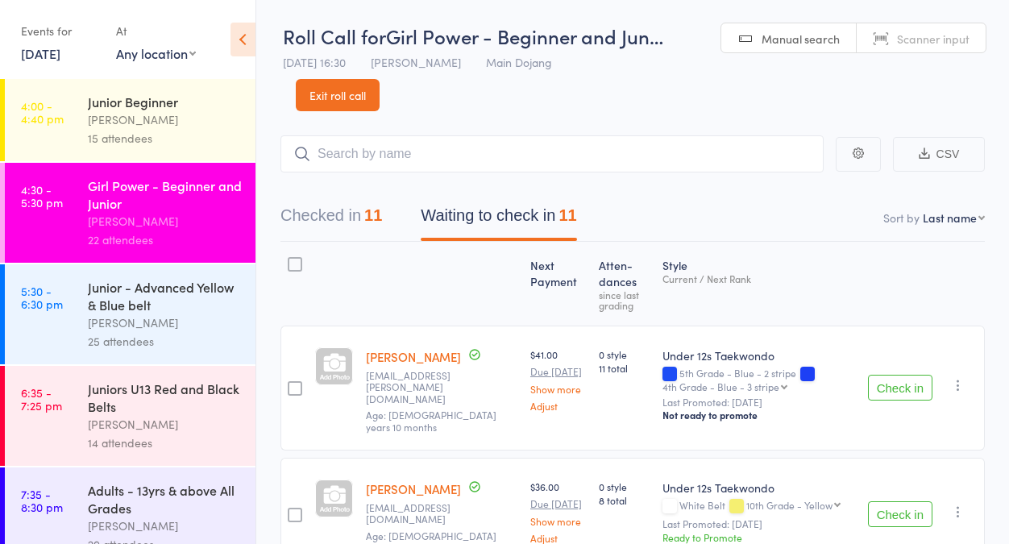
click at [899, 382] on button "Check in" at bounding box center [900, 388] width 64 height 26
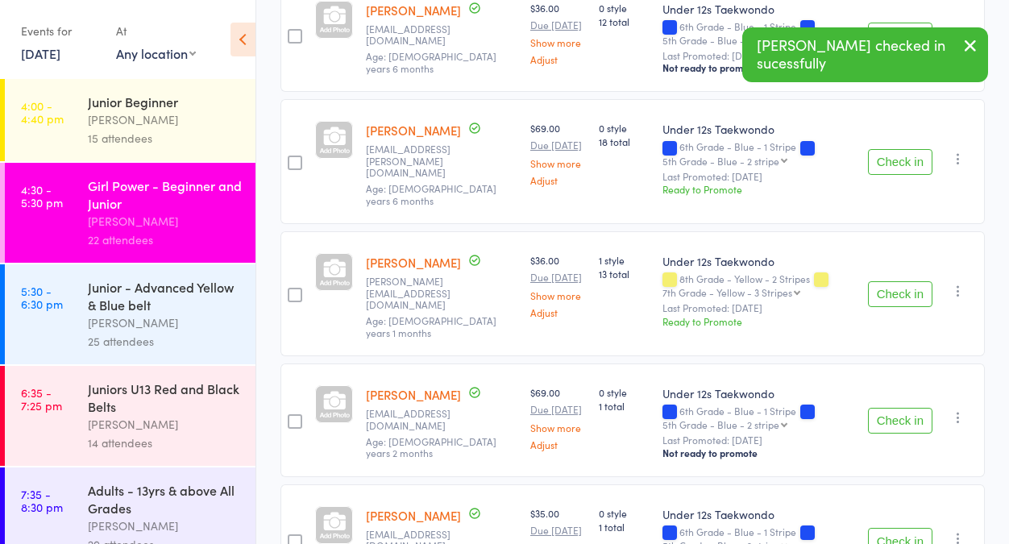
scroll to position [837, 0]
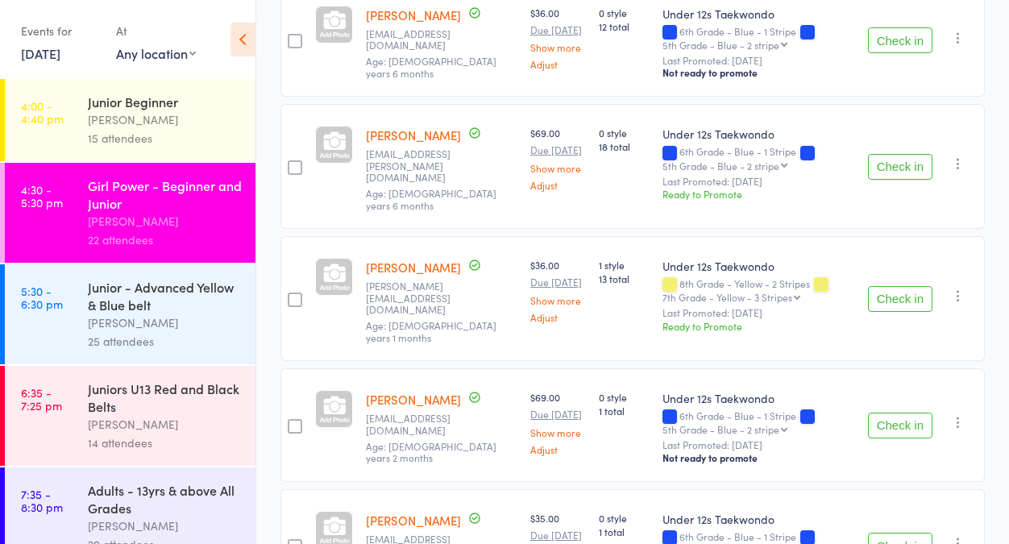
click at [914, 286] on button "Check in" at bounding box center [900, 299] width 64 height 26
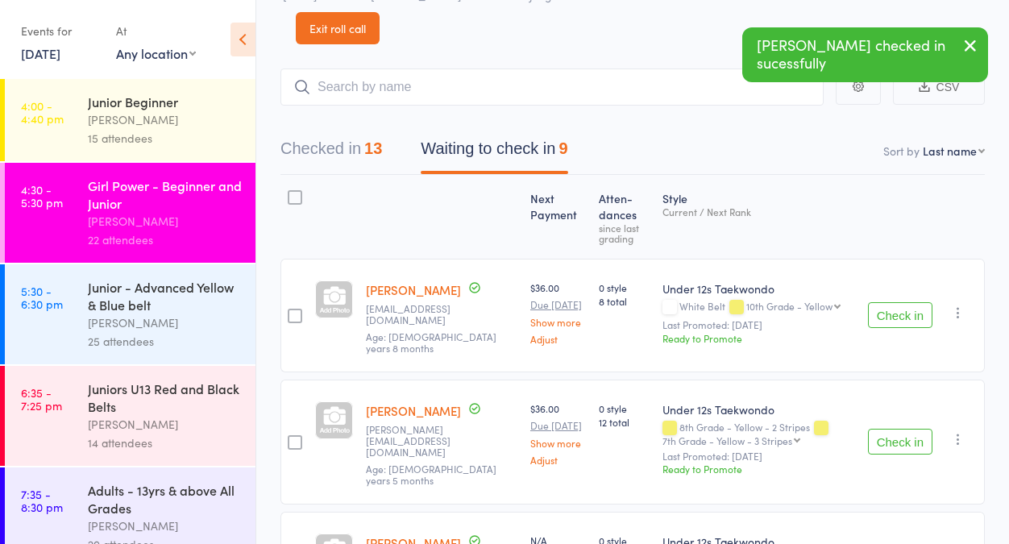
scroll to position [0, 0]
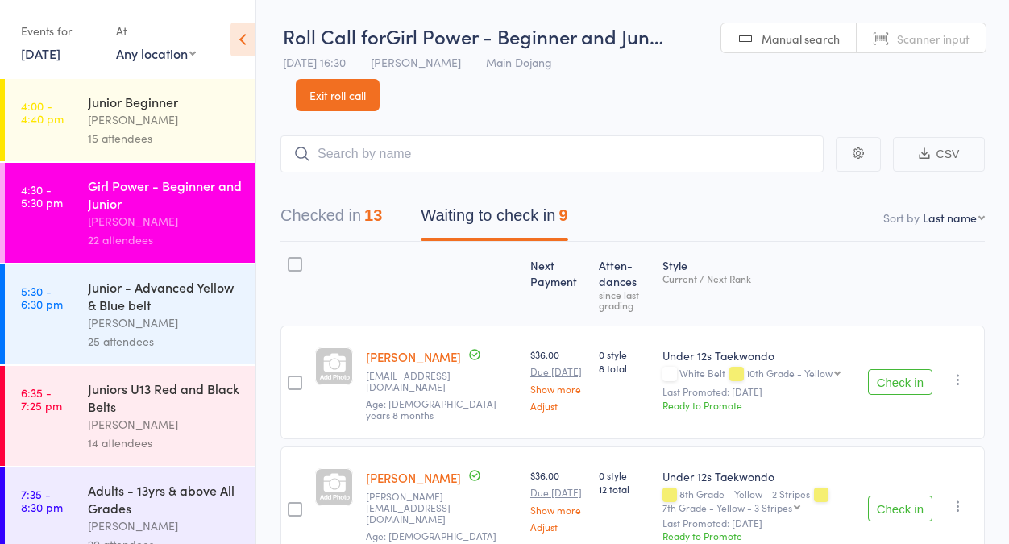
click at [480, 218] on button "Waiting to check in 9" at bounding box center [494, 219] width 147 height 43
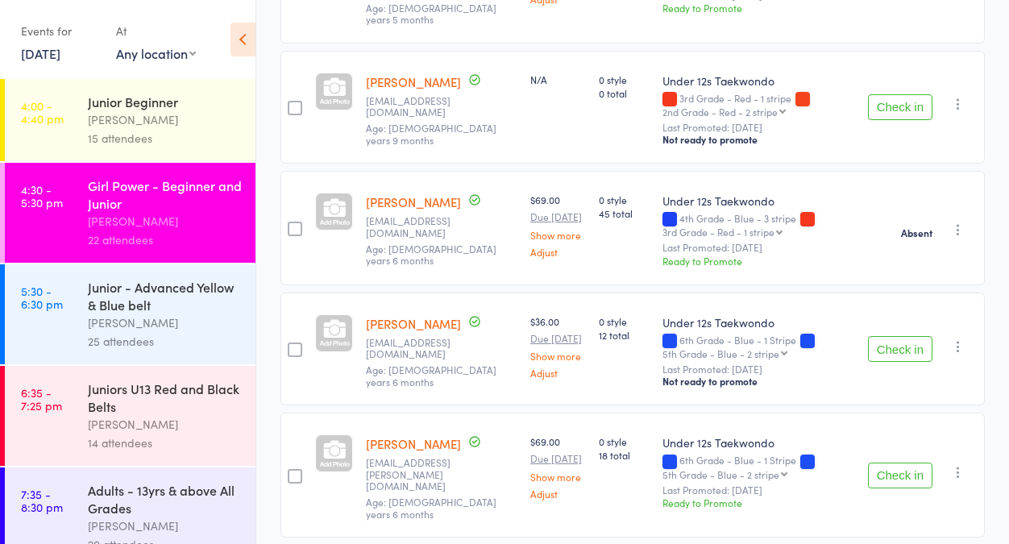
scroll to position [450, 0]
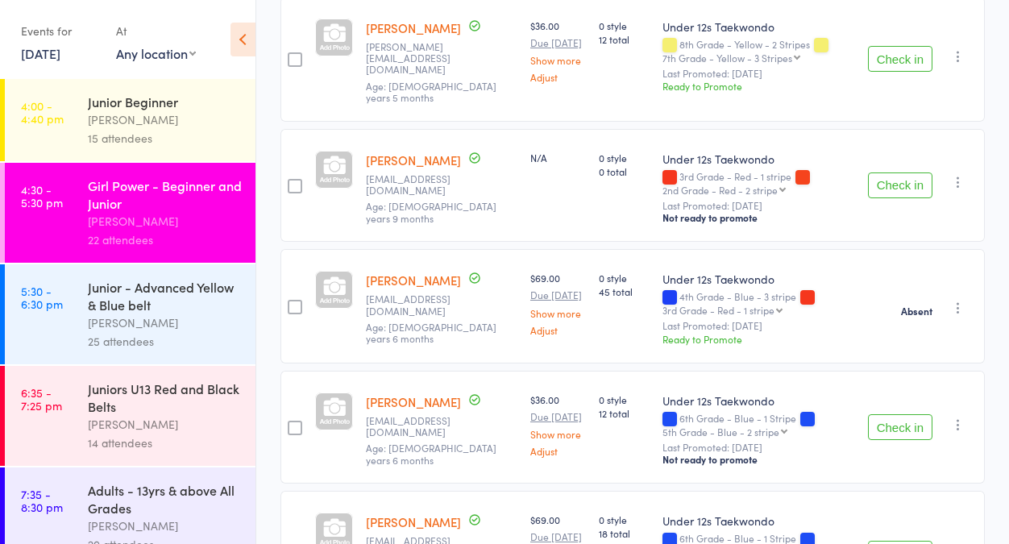
click at [961, 174] on icon "button" at bounding box center [958, 182] width 16 height 16
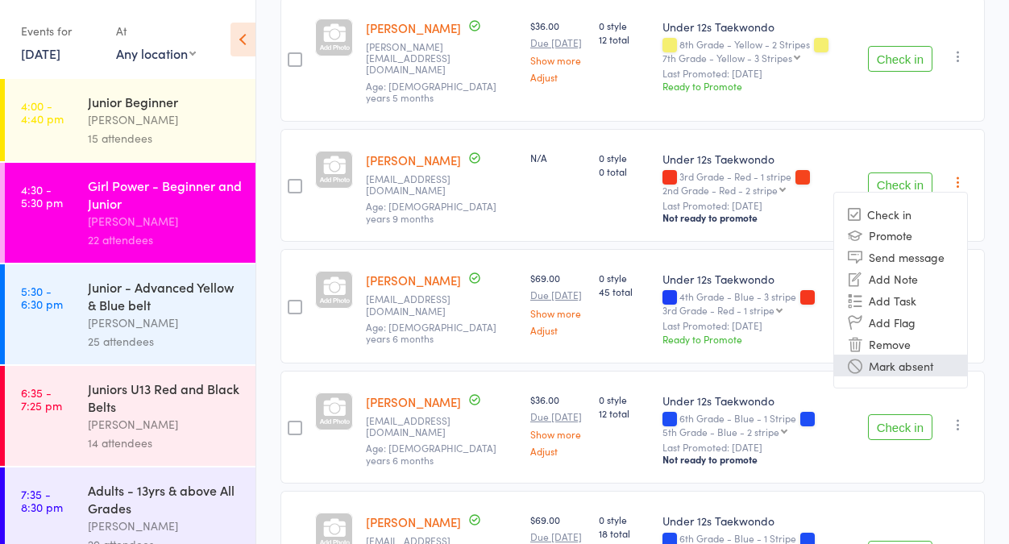
click at [931, 355] on li "Mark absent" at bounding box center [900, 366] width 133 height 22
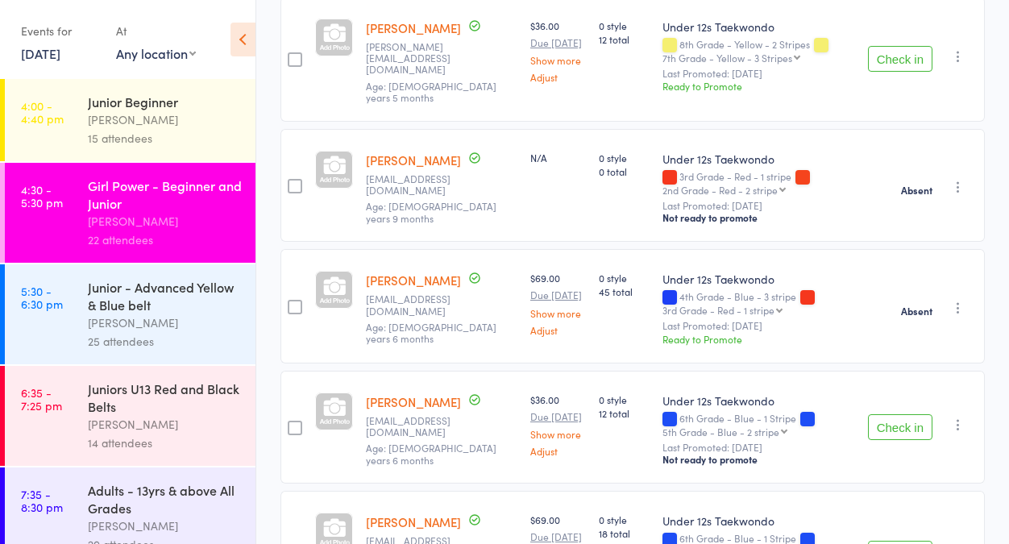
click at [392, 152] on link "[PERSON_NAME]" at bounding box center [413, 160] width 95 height 17
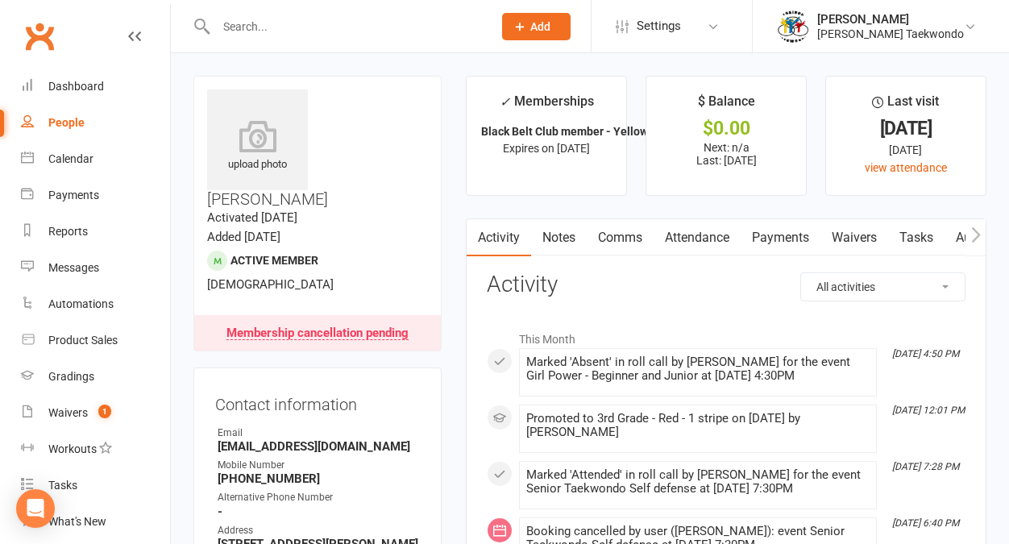
click at [687, 236] on link "Attendance" at bounding box center [697, 237] width 87 height 37
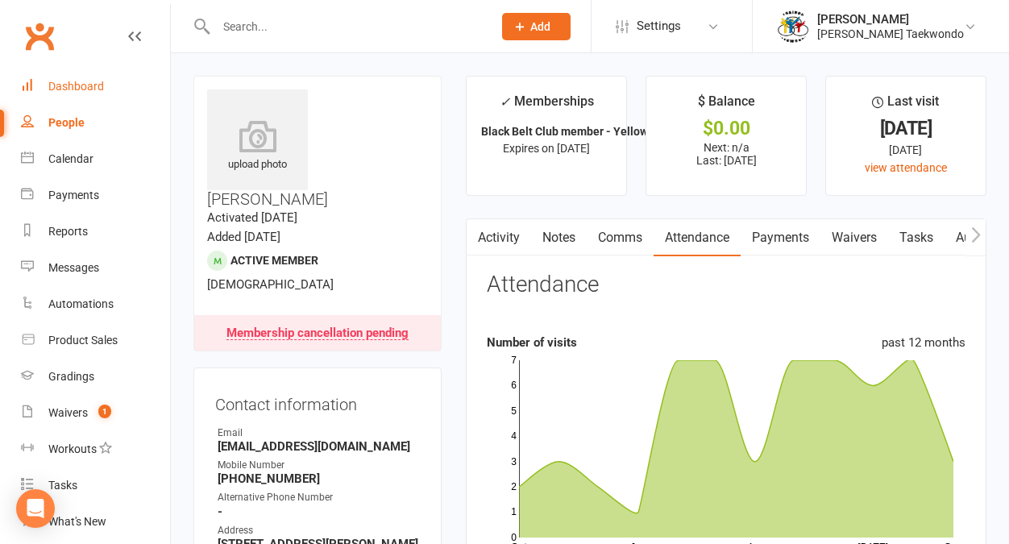
click at [52, 83] on div "Dashboard" at bounding box center [76, 86] width 56 height 13
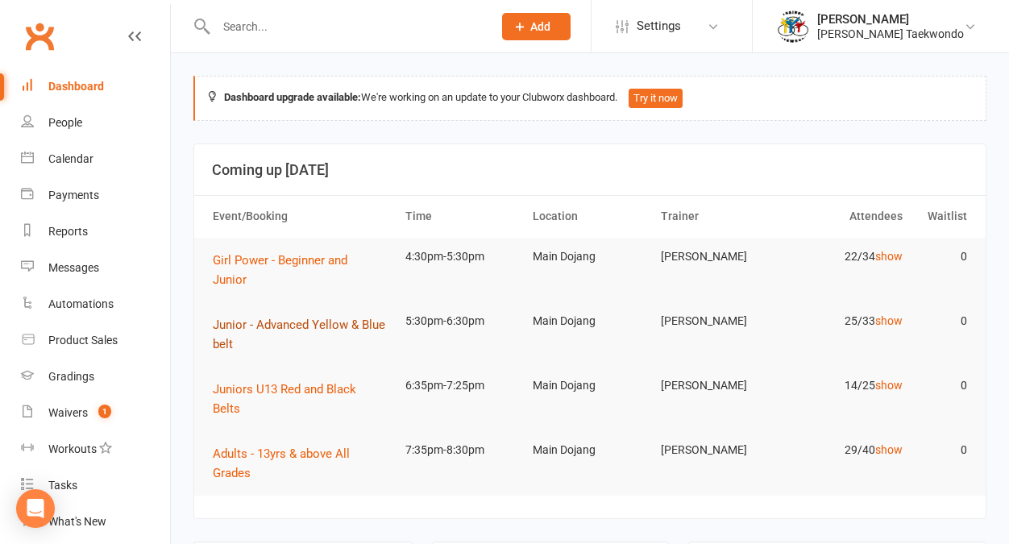
click at [284, 318] on span "Junior - Advanced Yellow & Blue belt" at bounding box center [299, 335] width 172 height 34
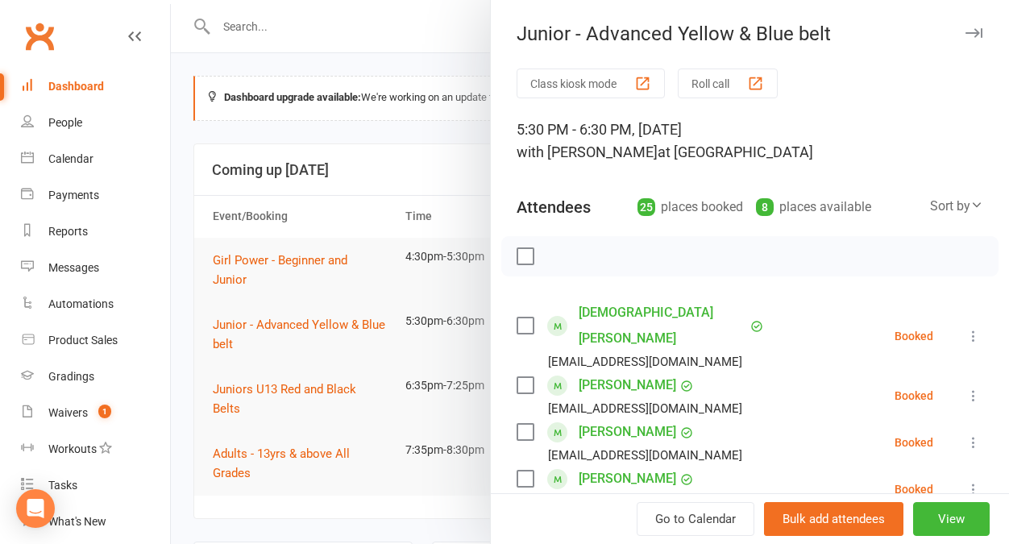
click at [719, 81] on button "Roll call" at bounding box center [728, 84] width 100 height 30
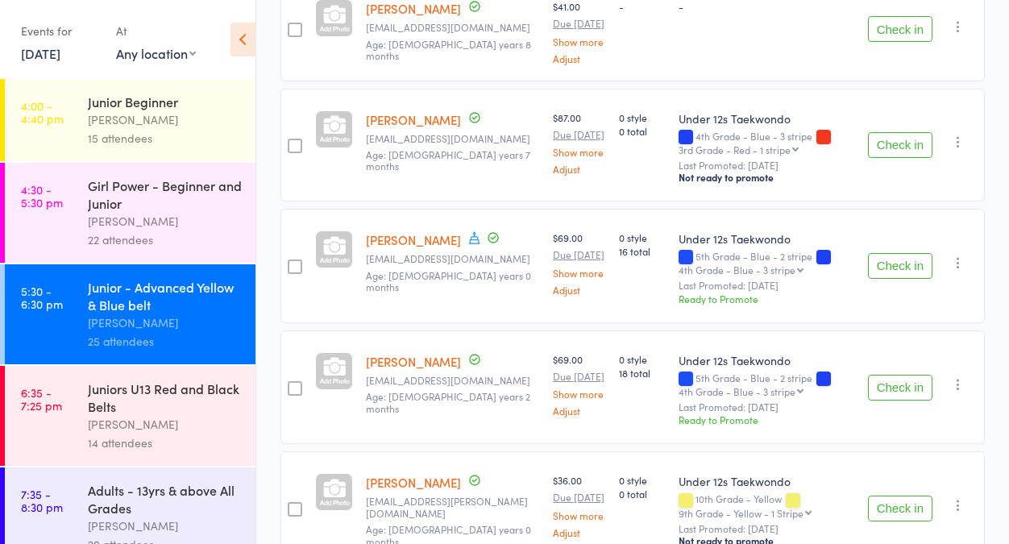
scroll to position [529, 0]
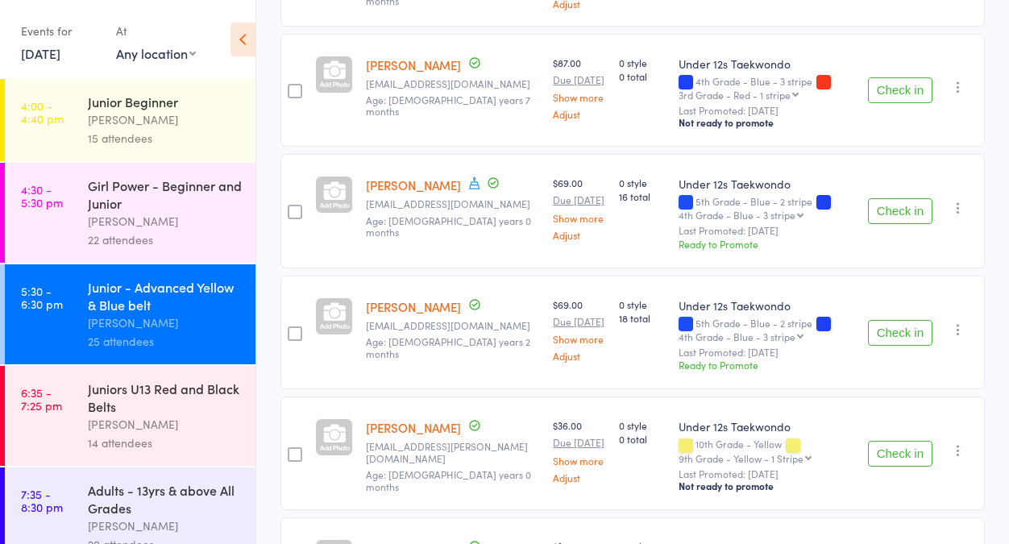
click at [906, 210] on button "Check in" at bounding box center [900, 211] width 64 height 26
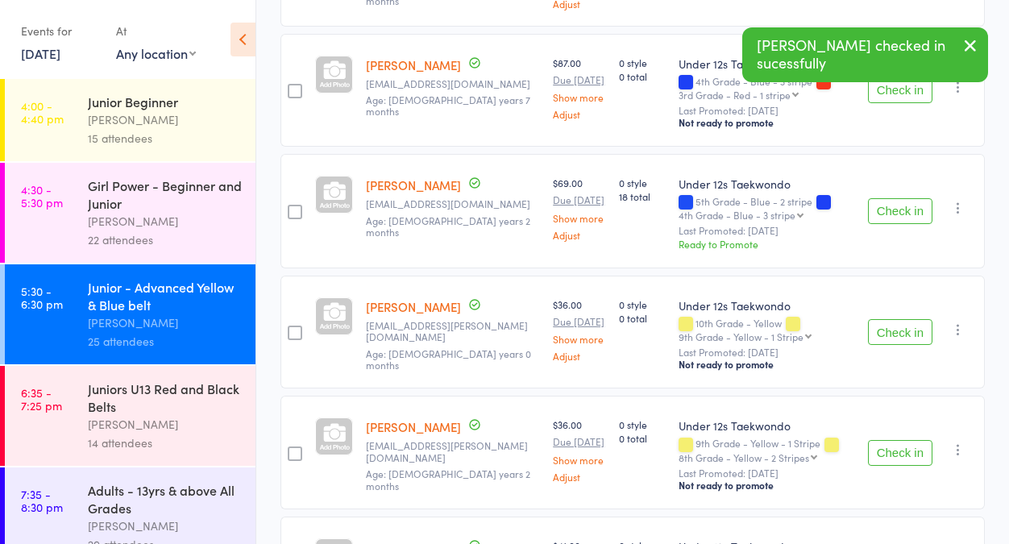
click at [906, 210] on button "Check in" at bounding box center [900, 211] width 64 height 26
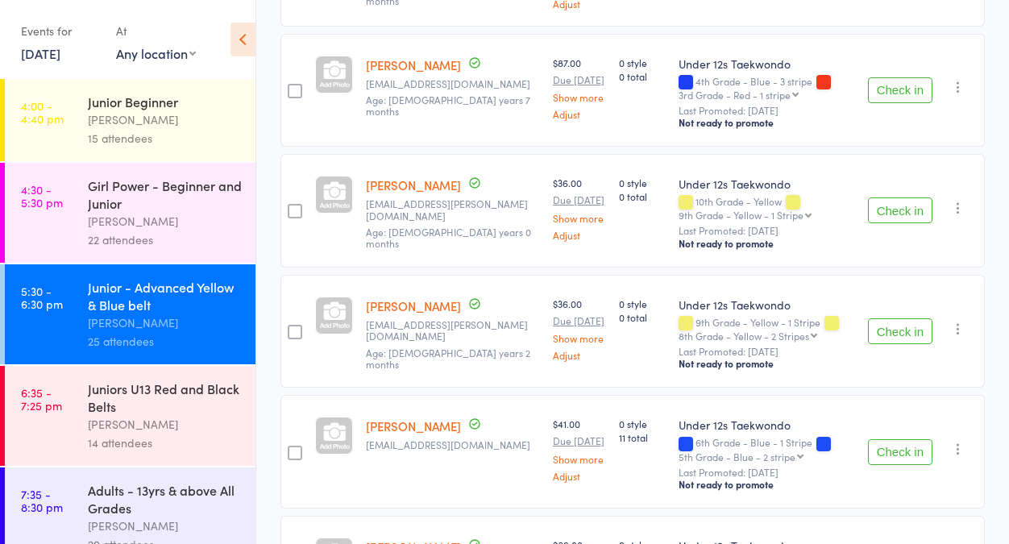
click at [886, 82] on button "Check in" at bounding box center [900, 90] width 64 height 26
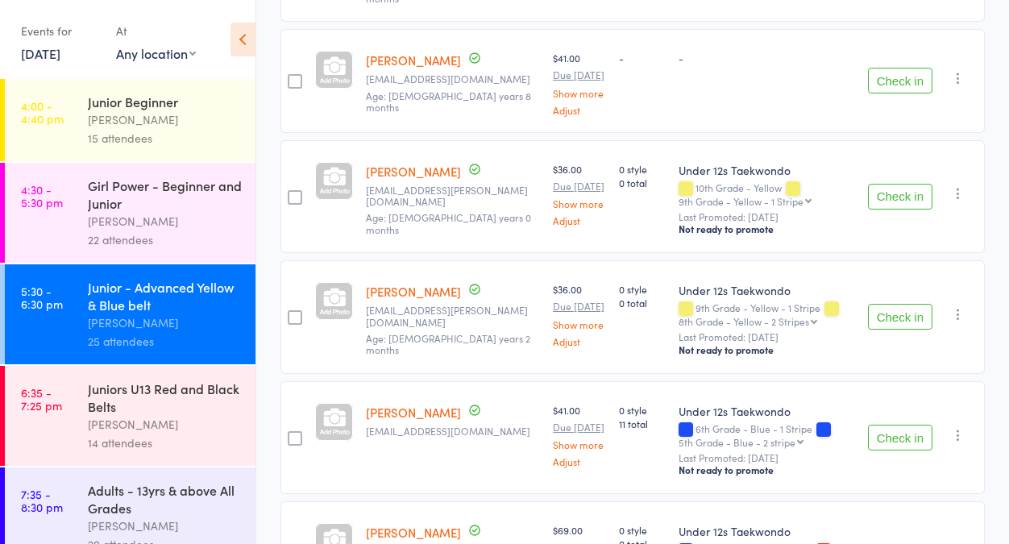
scroll to position [0, 0]
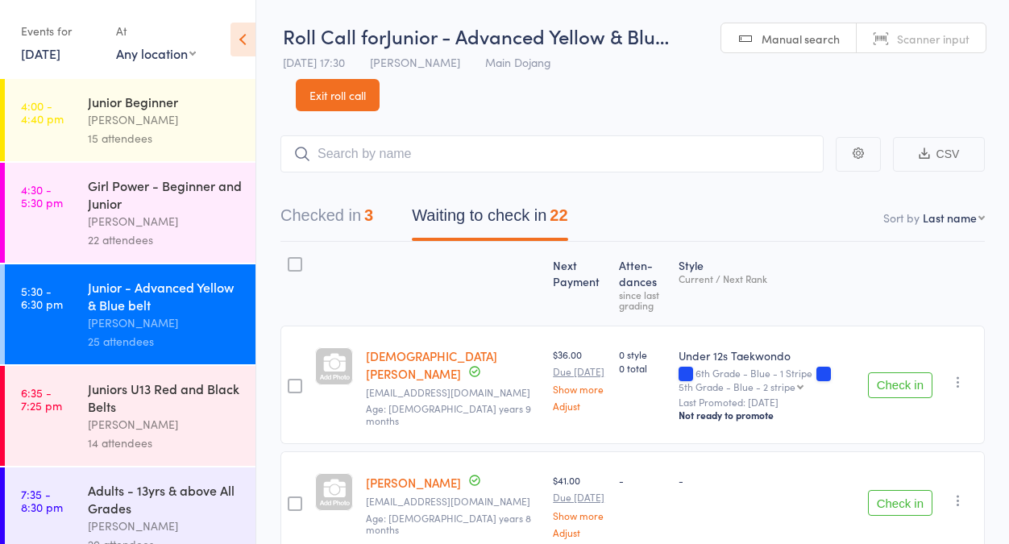
click at [367, 156] on input "search" at bounding box center [551, 153] width 543 height 37
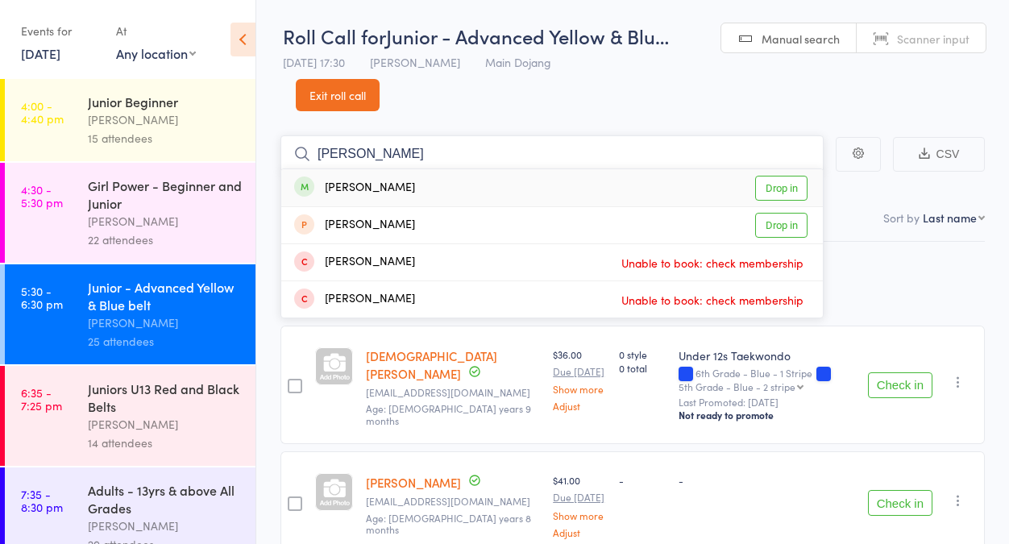
type input "[PERSON_NAME]"
click at [787, 186] on link "Drop in" at bounding box center [781, 188] width 52 height 25
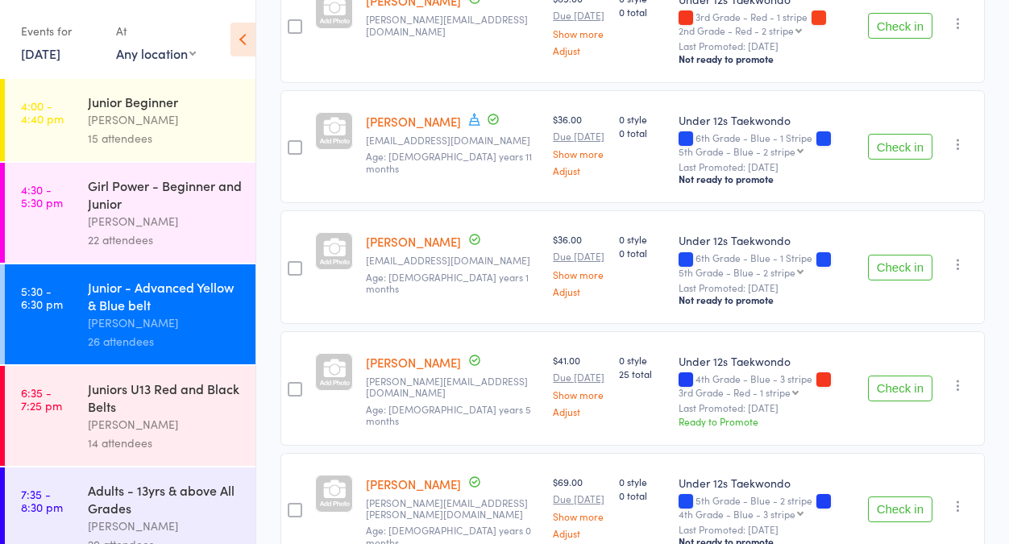
scroll to position [1330, 0]
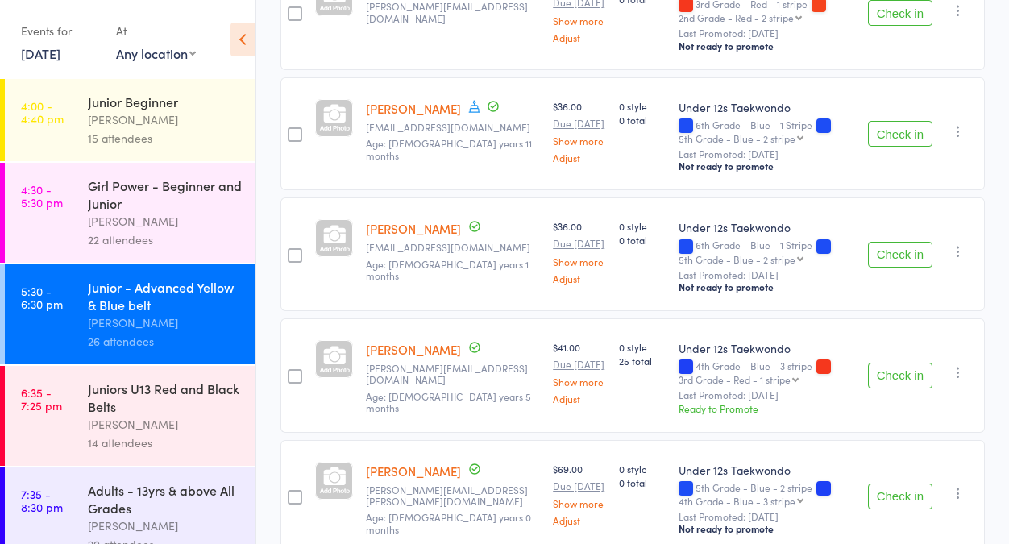
click at [894, 126] on button "Check in" at bounding box center [900, 134] width 64 height 26
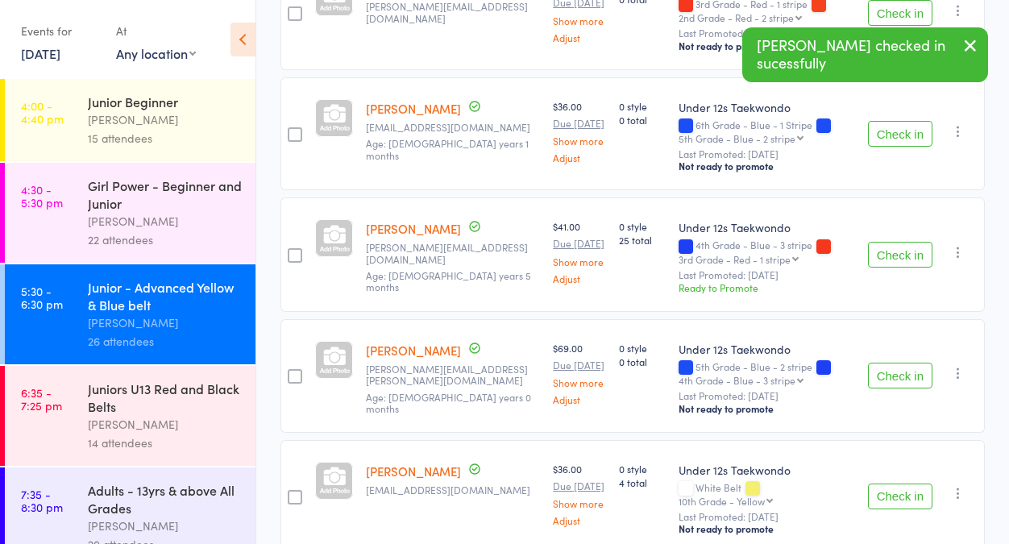
click at [899, 135] on button "Check in" at bounding box center [900, 134] width 64 height 26
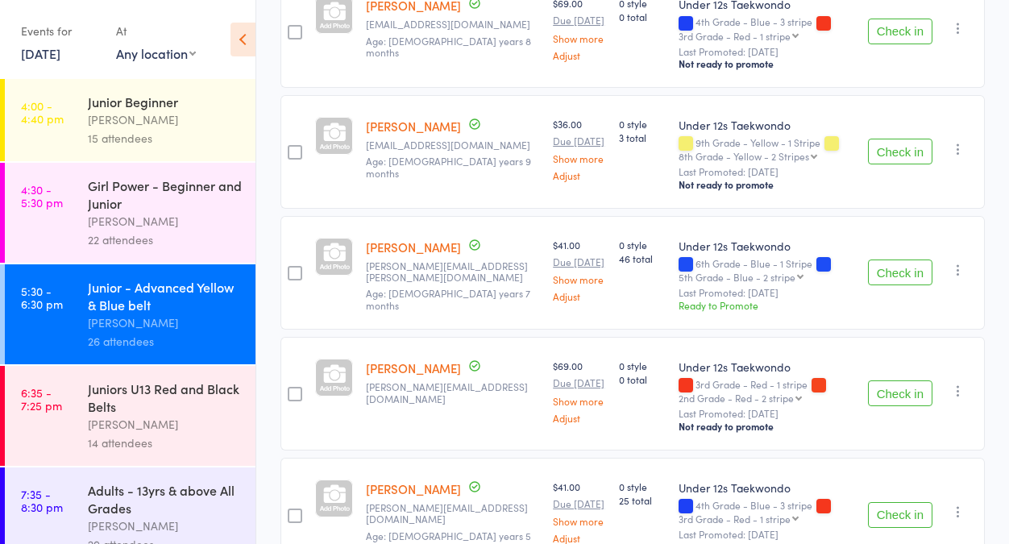
scroll to position [957, 0]
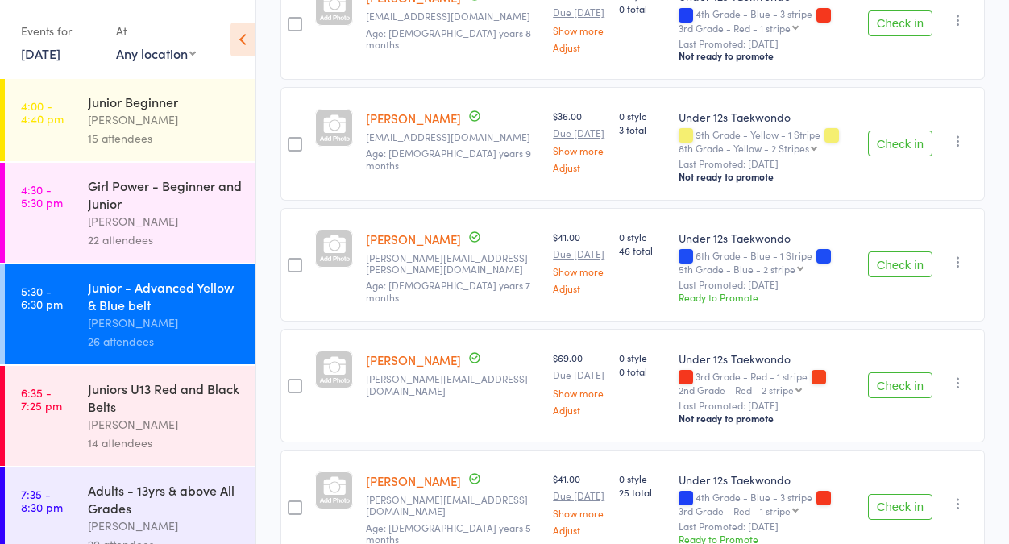
click at [911, 266] on button "Check in" at bounding box center [900, 264] width 64 height 26
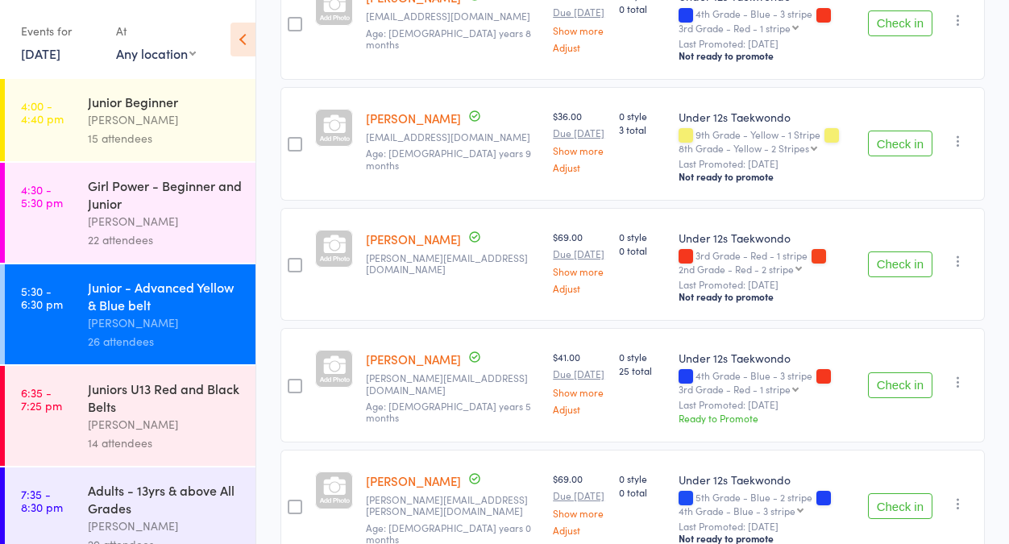
click at [397, 236] on link "[PERSON_NAME]" at bounding box center [413, 238] width 95 height 17
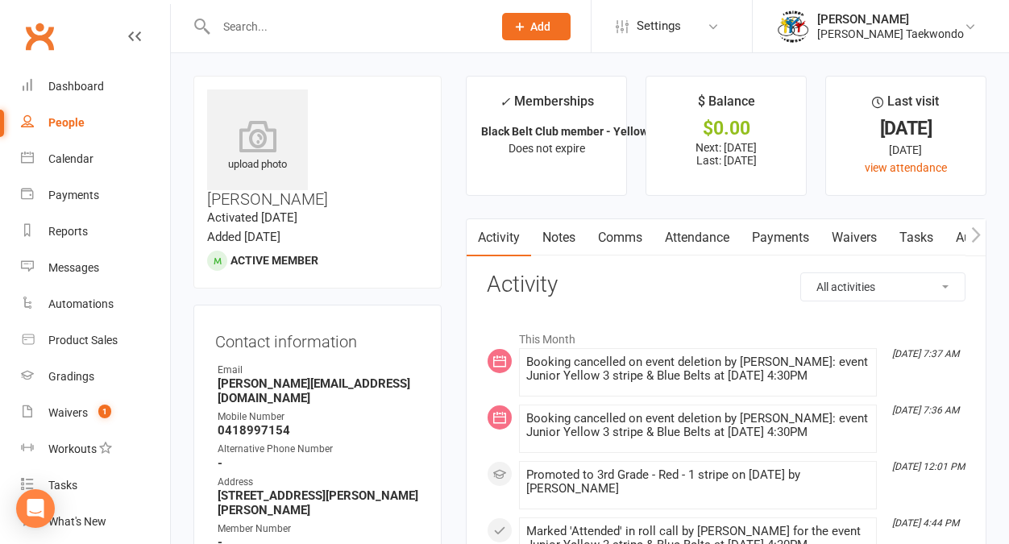
click at [695, 238] on link "Attendance" at bounding box center [697, 237] width 87 height 37
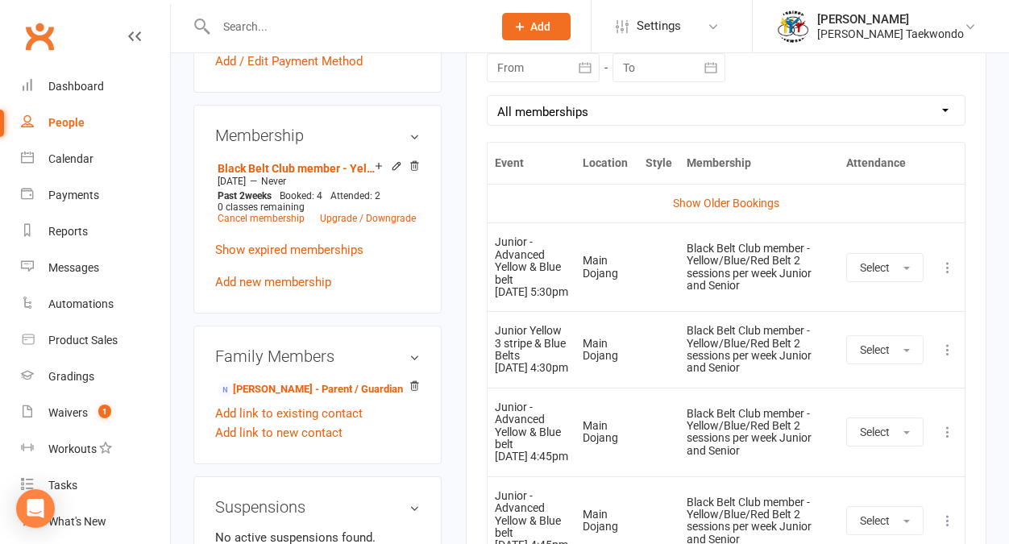
scroll to position [742, 0]
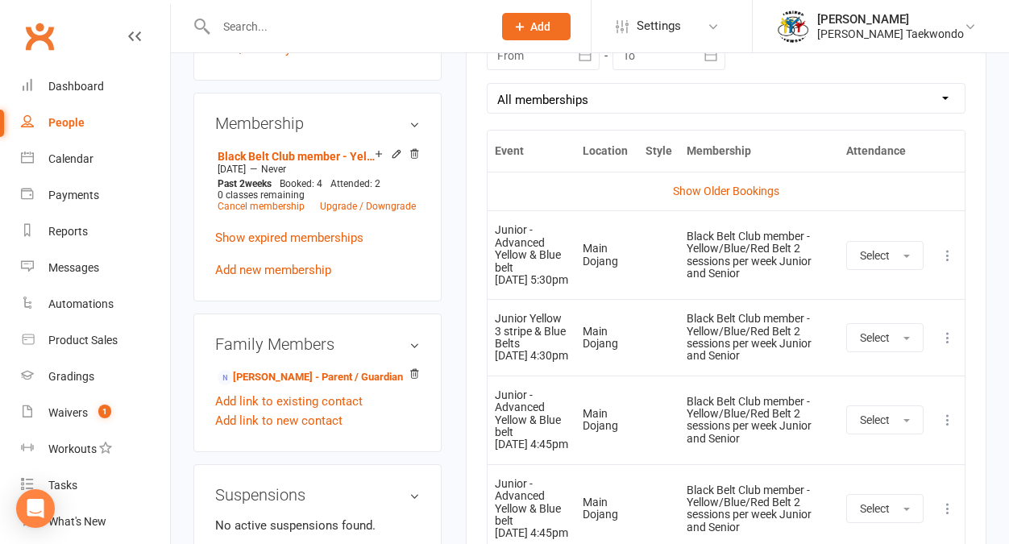
click at [948, 346] on icon at bounding box center [948, 338] width 16 height 16
click at [895, 440] on link "Remove booking" at bounding box center [877, 433] width 160 height 32
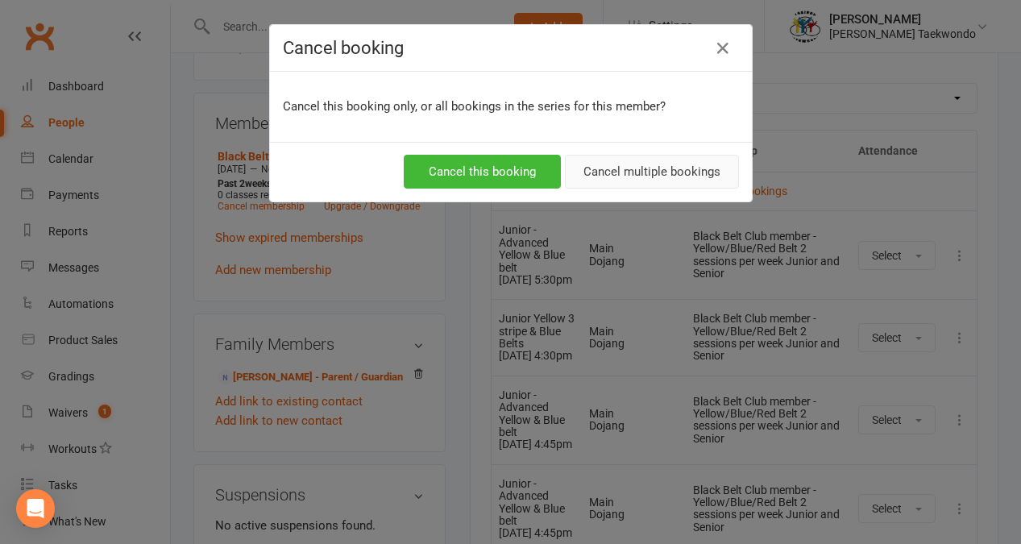
click at [642, 159] on button "Cancel multiple bookings" at bounding box center [652, 172] width 174 height 34
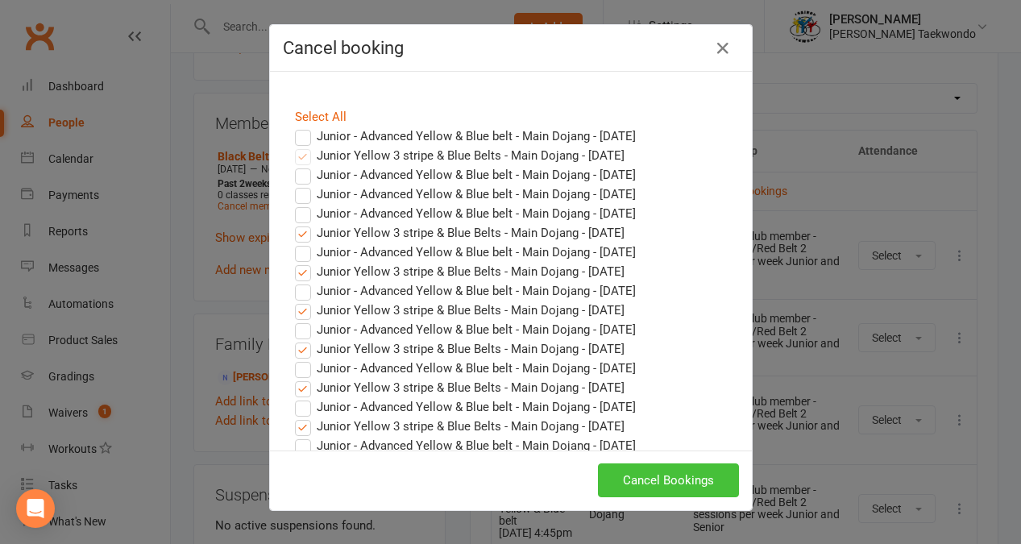
click at [675, 489] on button "Cancel Bookings" at bounding box center [668, 480] width 141 height 34
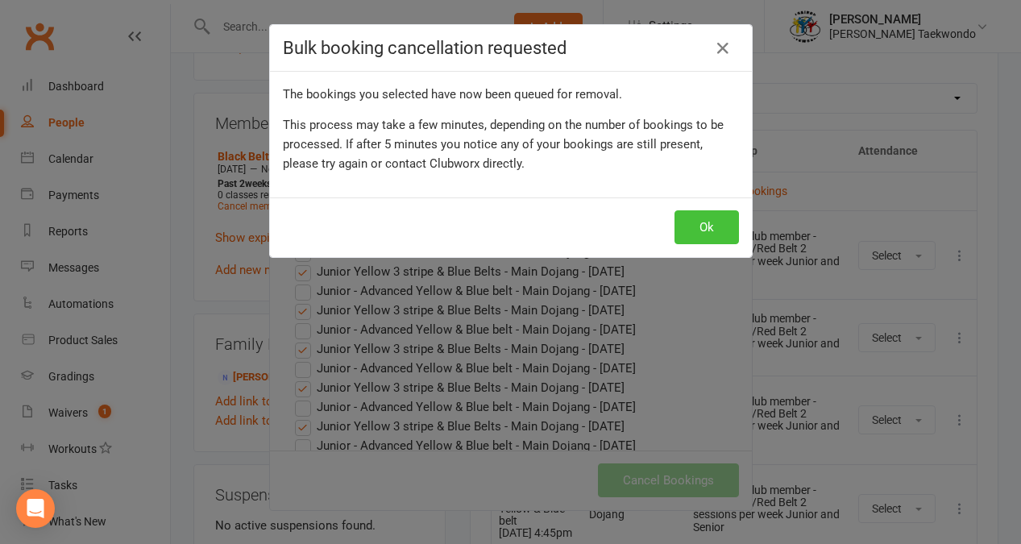
click at [707, 220] on button "Ok" at bounding box center [707, 227] width 64 height 34
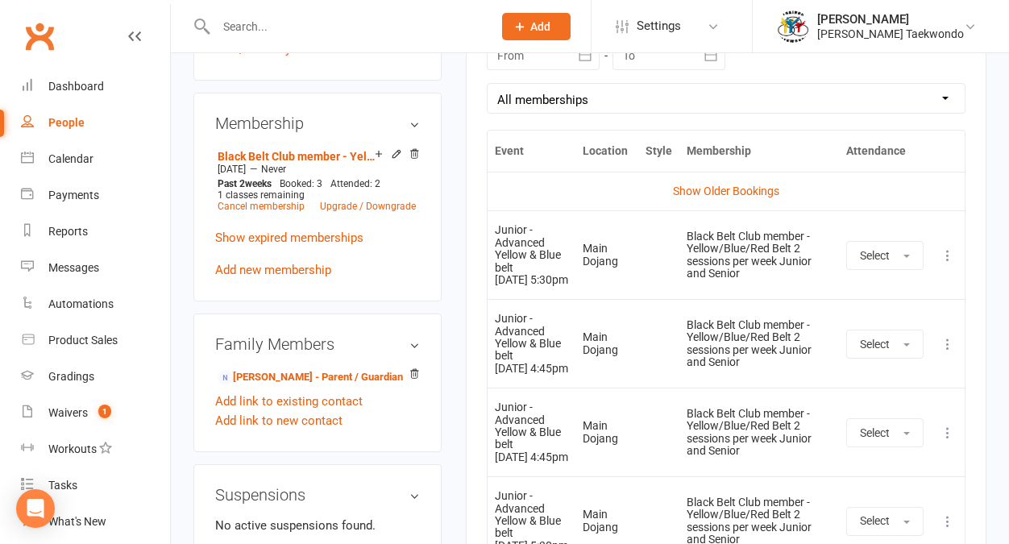
click at [948, 258] on icon at bounding box center [948, 255] width 16 height 16
click at [886, 347] on link "Remove booking" at bounding box center [877, 351] width 160 height 32
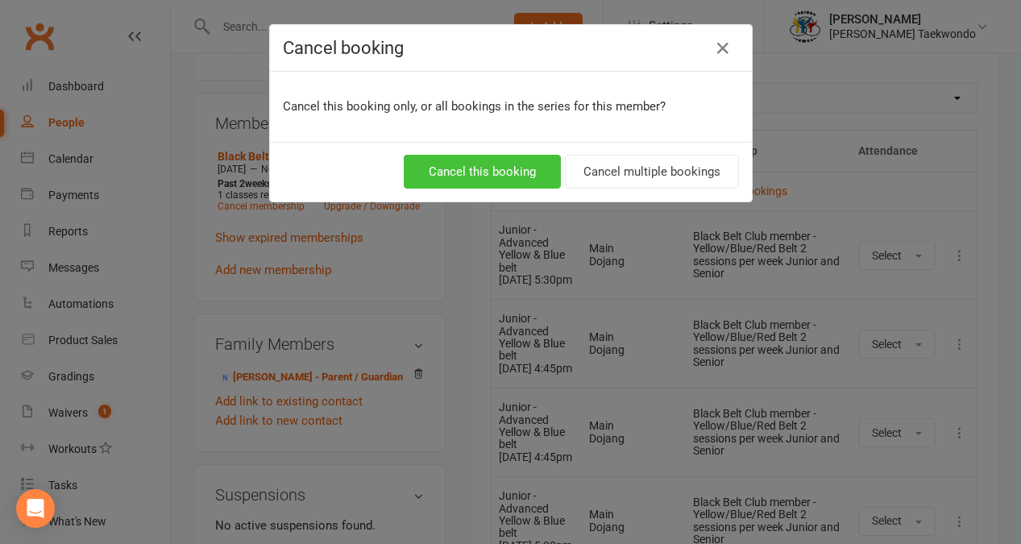
click at [546, 173] on button "Cancel this booking" at bounding box center [482, 172] width 157 height 34
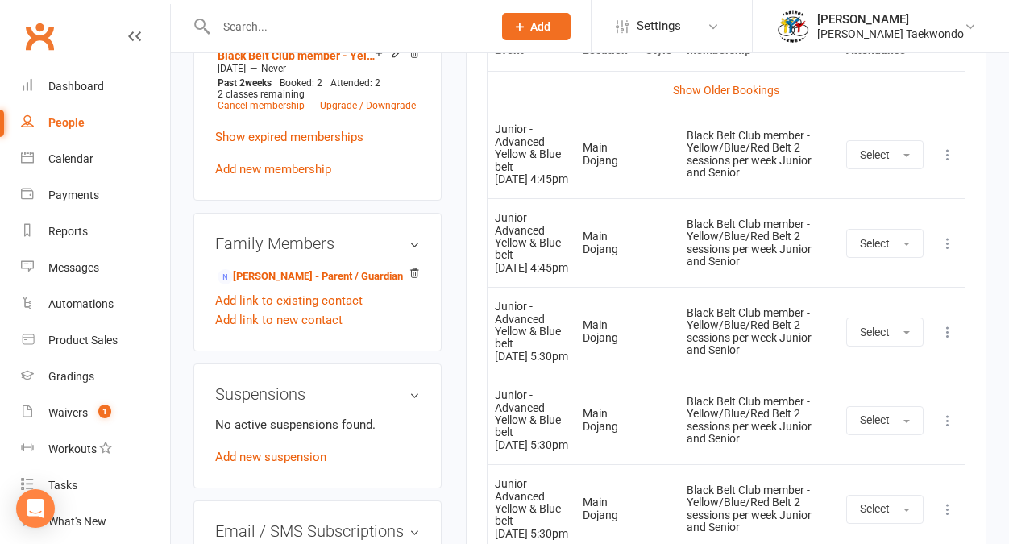
scroll to position [840, 0]
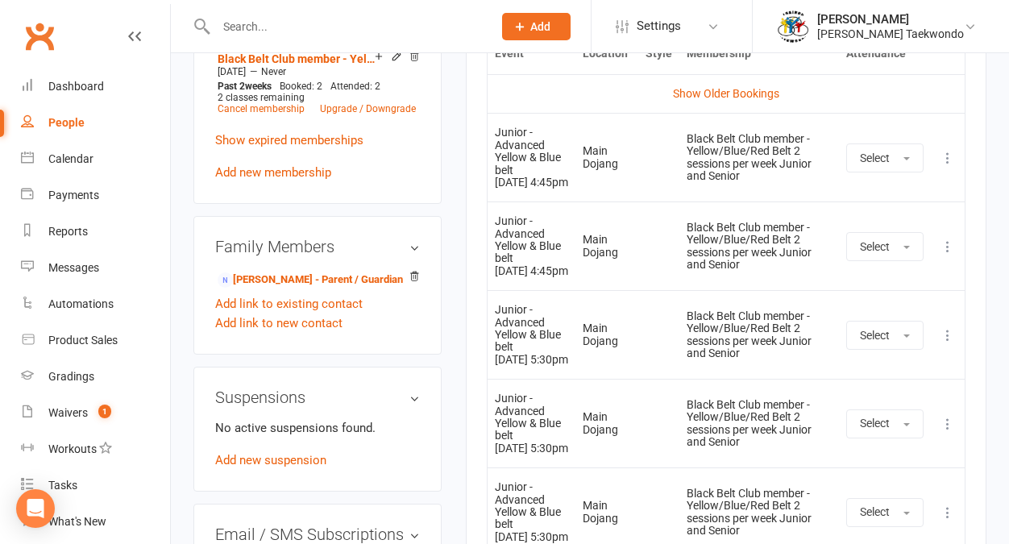
click at [948, 160] on icon at bounding box center [948, 158] width 16 height 16
click at [898, 251] on link "Remove booking" at bounding box center [877, 254] width 160 height 32
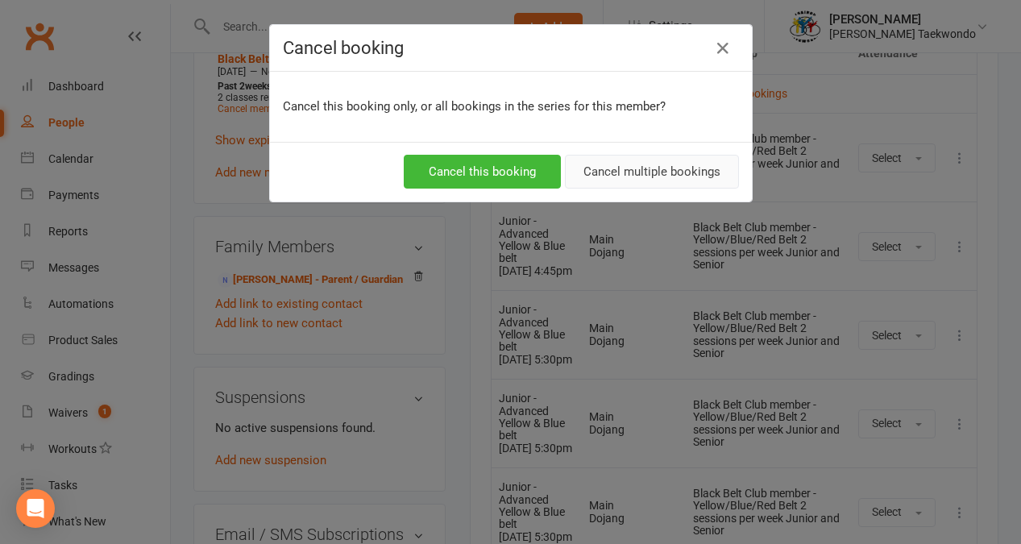
click at [664, 162] on button "Cancel multiple bookings" at bounding box center [652, 172] width 174 height 34
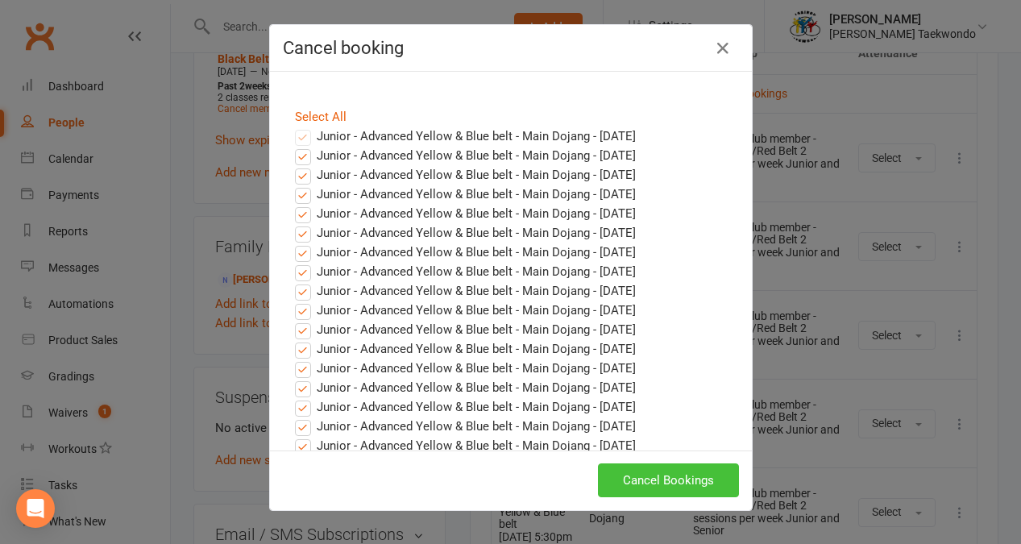
click at [667, 477] on button "Cancel Bookings" at bounding box center [668, 480] width 141 height 34
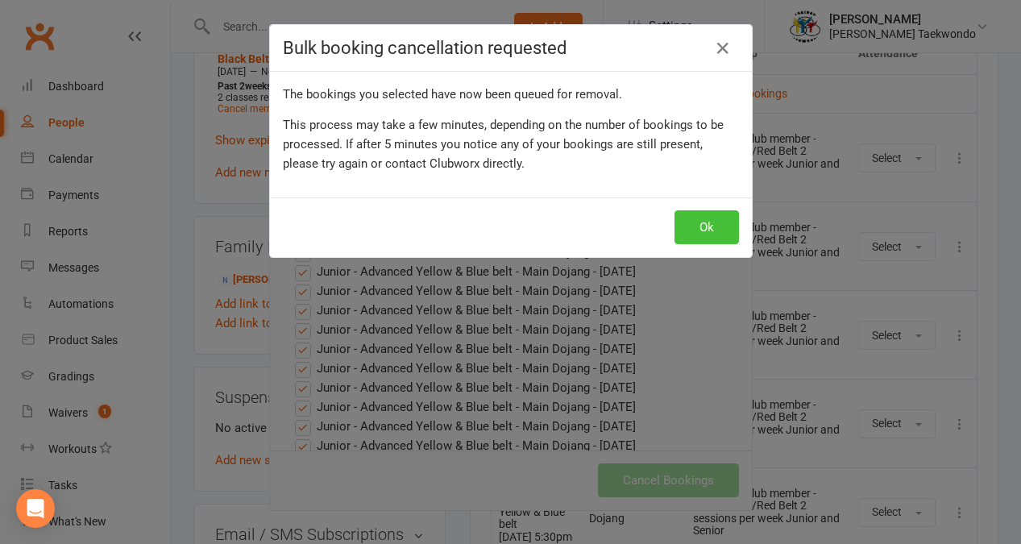
click at [701, 225] on button "Ok" at bounding box center [707, 227] width 64 height 34
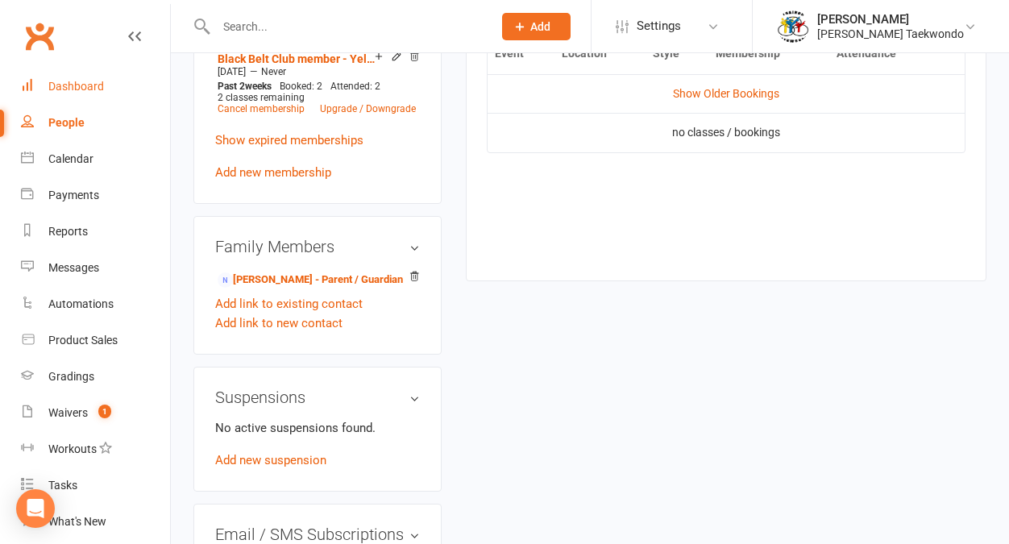
click at [84, 82] on div "Dashboard" at bounding box center [76, 86] width 56 height 13
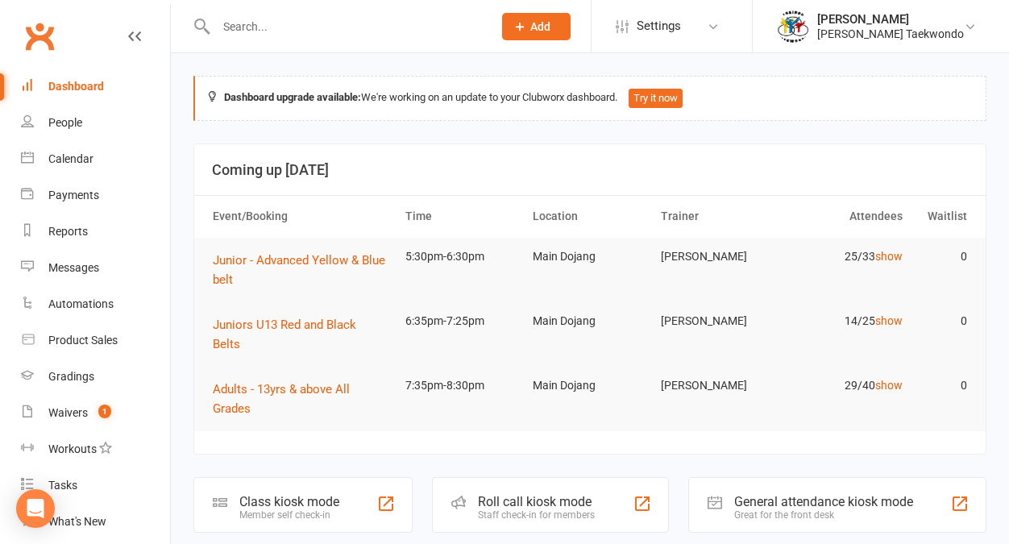
drag, startPoint x: 497, startPoint y: 467, endPoint x: 518, endPoint y: 455, distance: 24.2
click at [500, 494] on div "Roll call kiosk mode" at bounding box center [536, 501] width 117 height 15
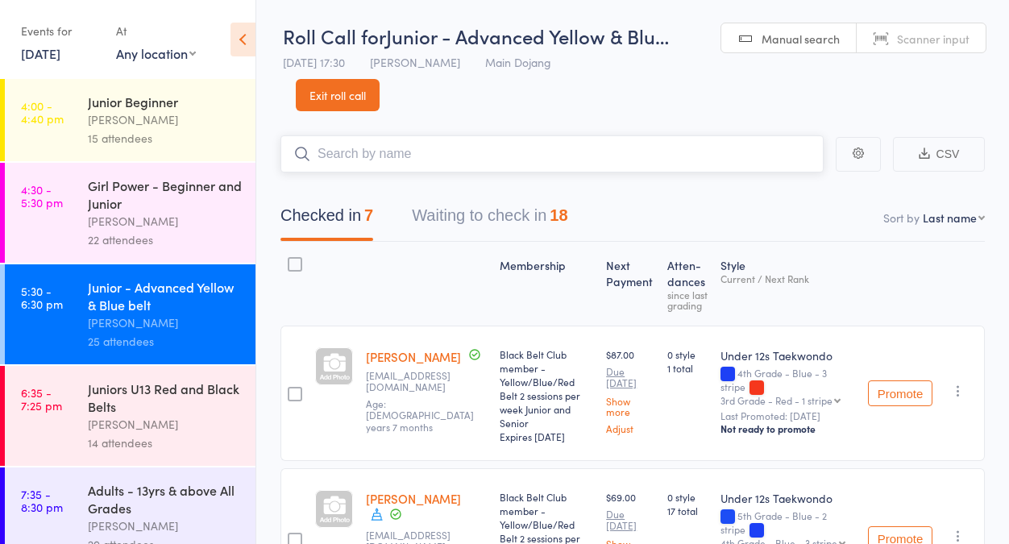
click at [504, 240] on button "Waiting to check in 18" at bounding box center [490, 219] width 156 height 43
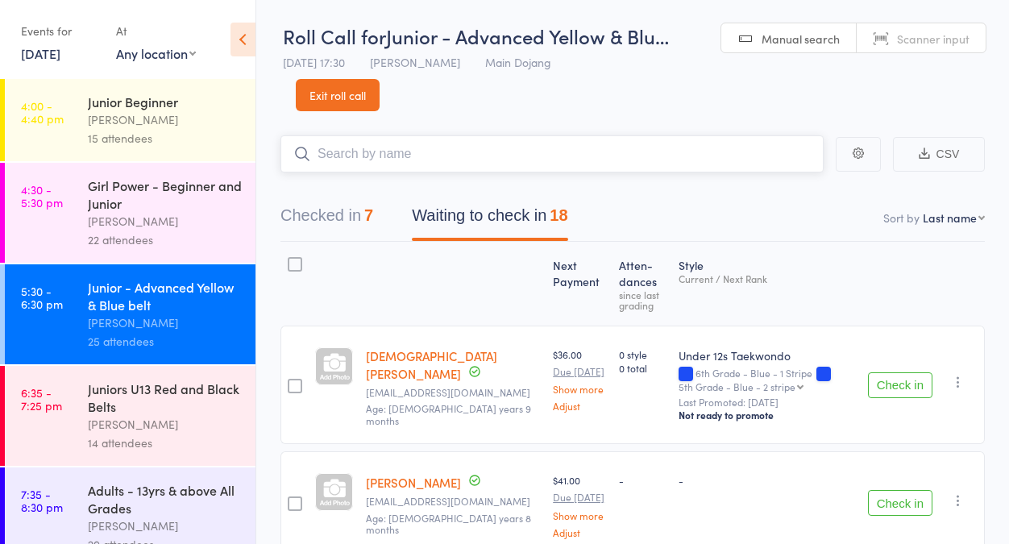
click at [511, 233] on button "Waiting to check in 18" at bounding box center [490, 219] width 156 height 43
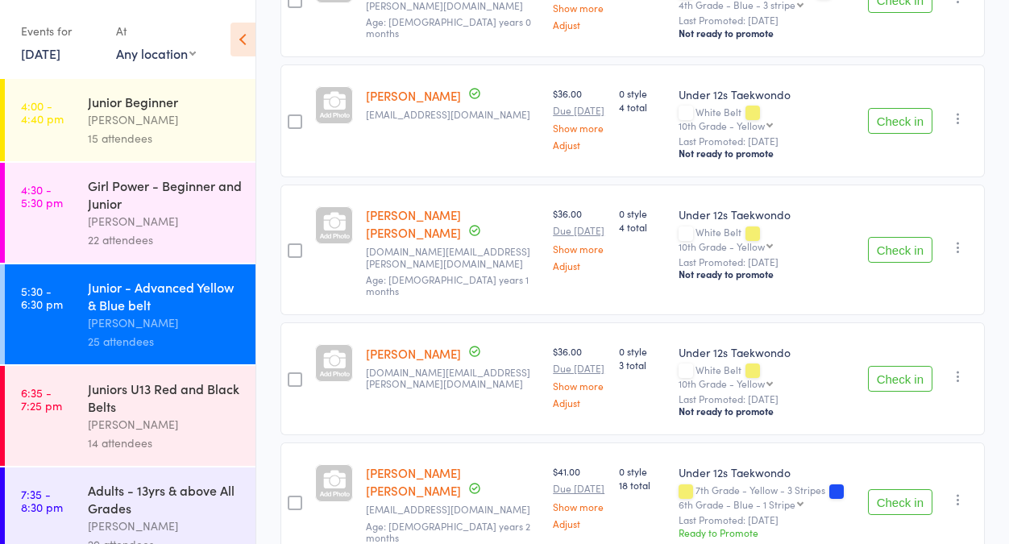
scroll to position [1302, 0]
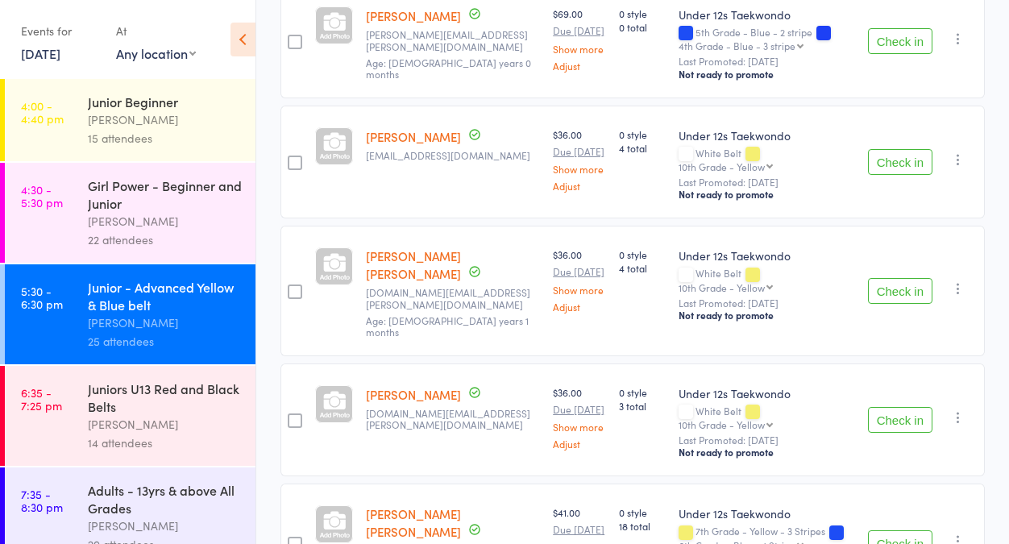
click at [877, 150] on button "Check in" at bounding box center [900, 162] width 64 height 26
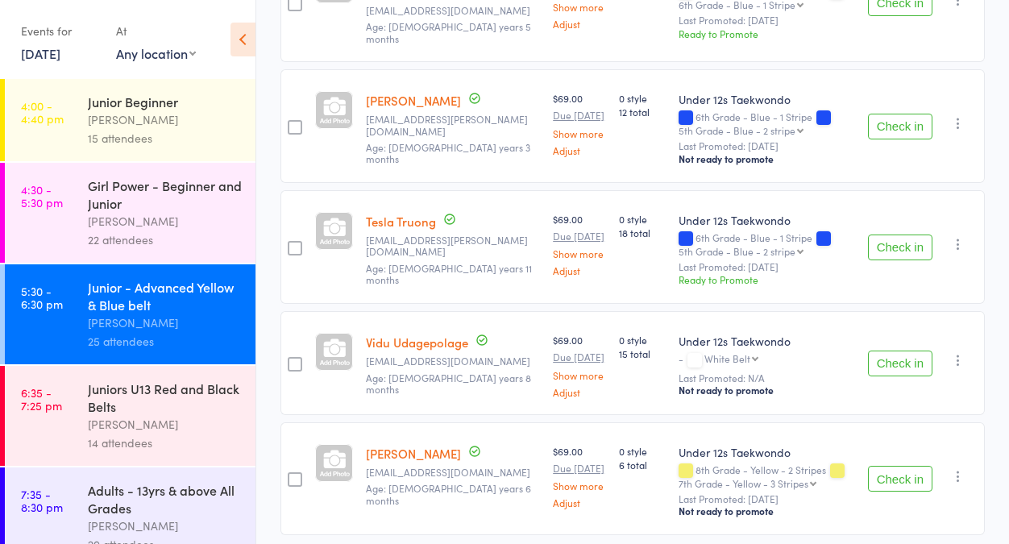
scroll to position [1865, 0]
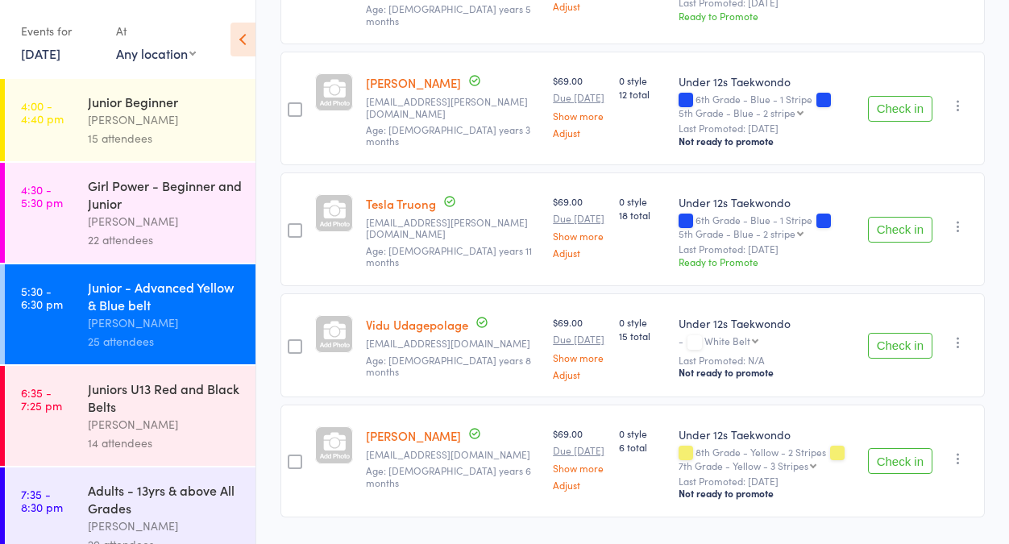
click at [914, 448] on button "Check in" at bounding box center [900, 461] width 64 height 26
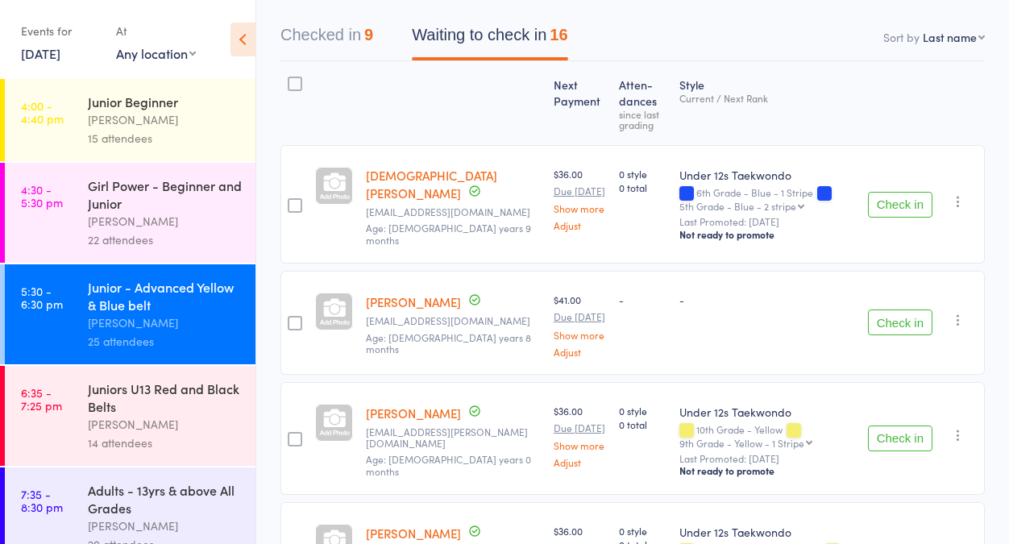
scroll to position [139, 0]
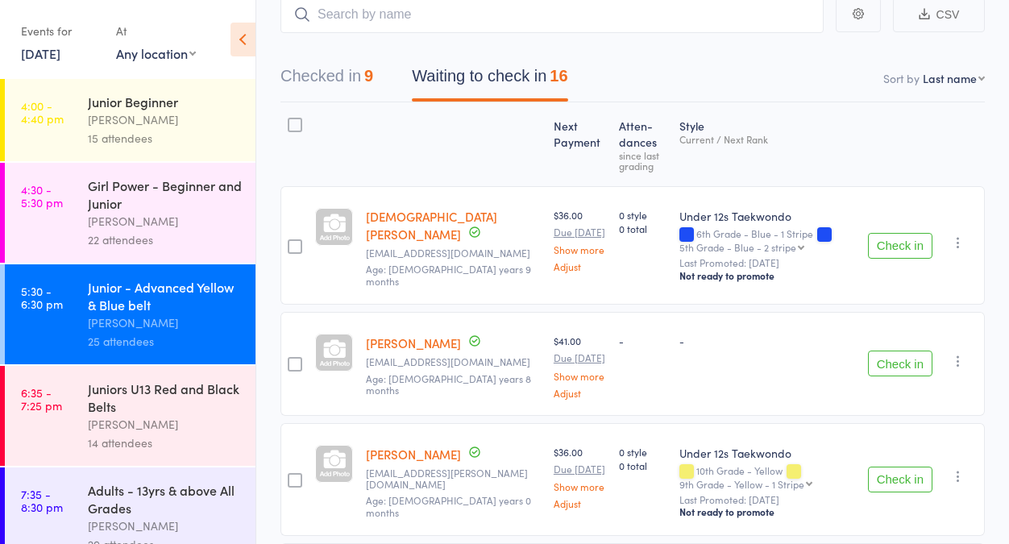
click at [327, 77] on button "Checked in 9" at bounding box center [326, 80] width 93 height 43
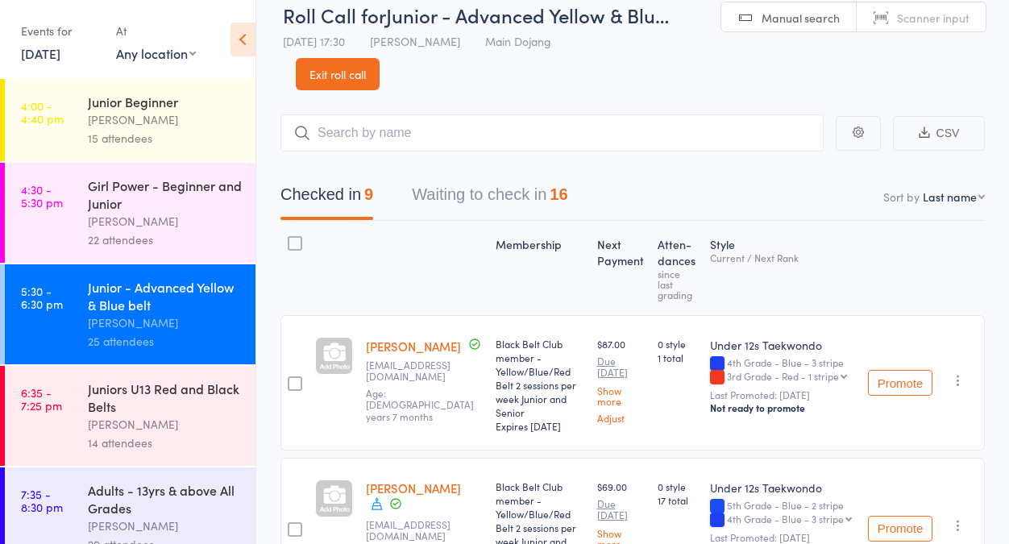
scroll to position [0, 0]
